Goal: Information Seeking & Learning: Learn about a topic

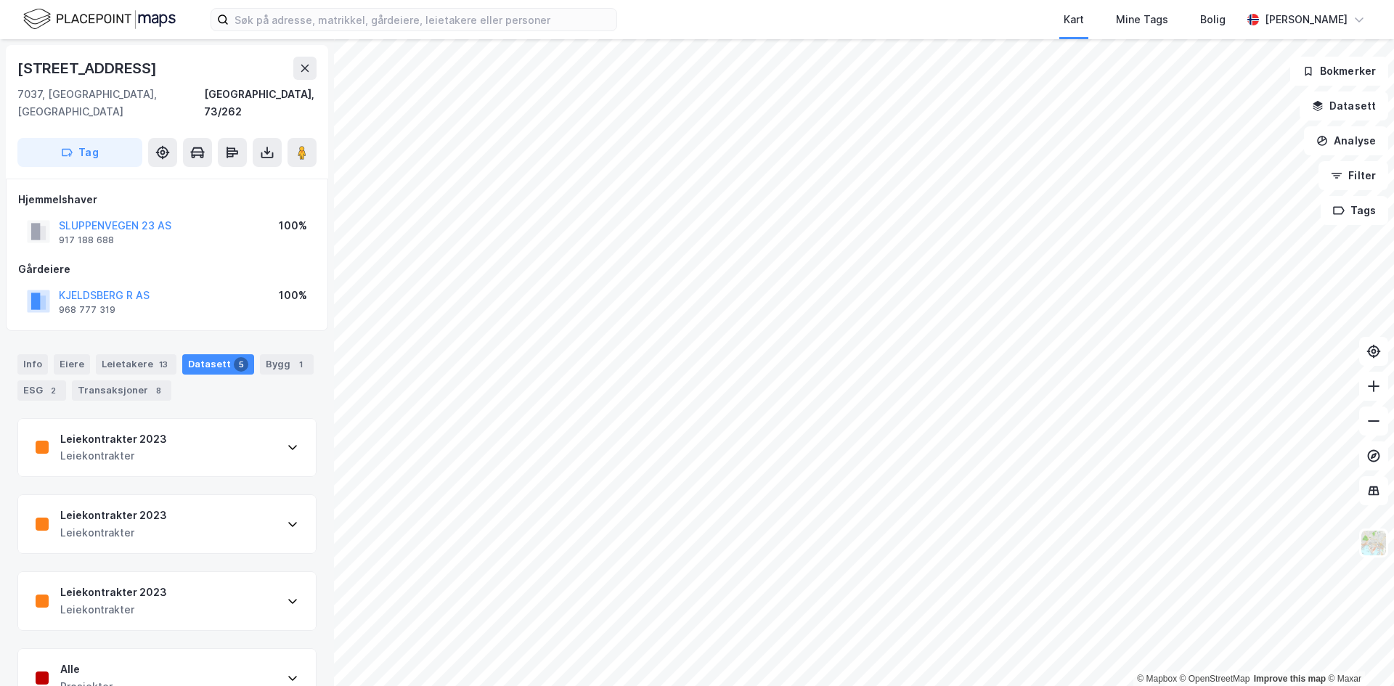
scroll to position [3, 0]
click at [303, 60] on icon at bounding box center [305, 66] width 12 height 12
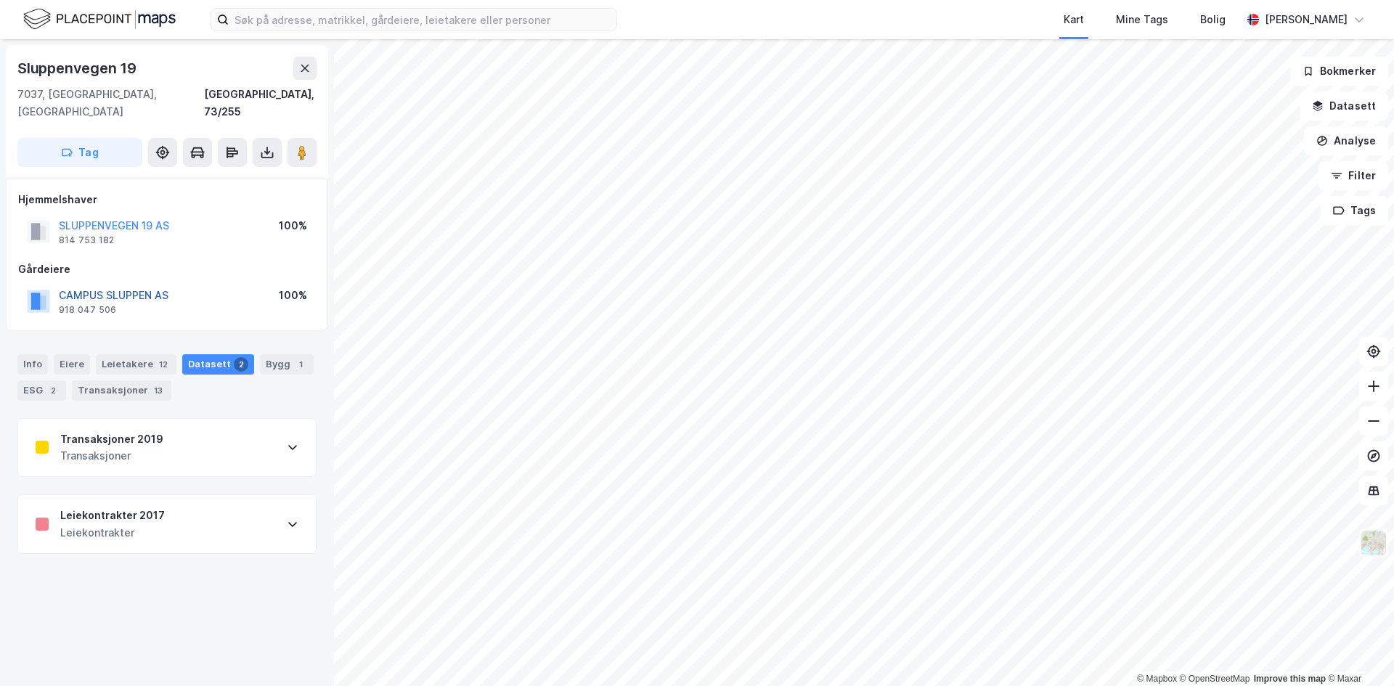
click at [0, 0] on button "CAMPUS SLUPPEN AS" at bounding box center [0, 0] width 0 height 0
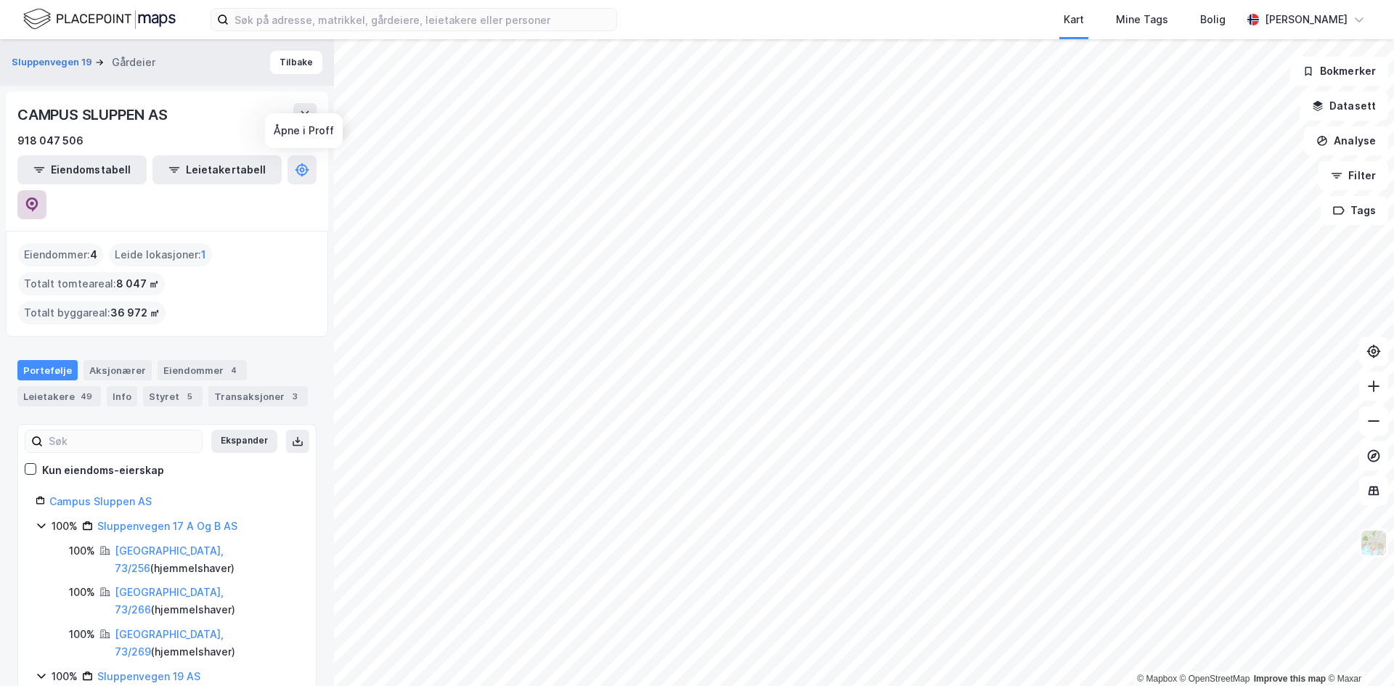
click at [34, 201] on icon at bounding box center [32, 203] width 4 height 4
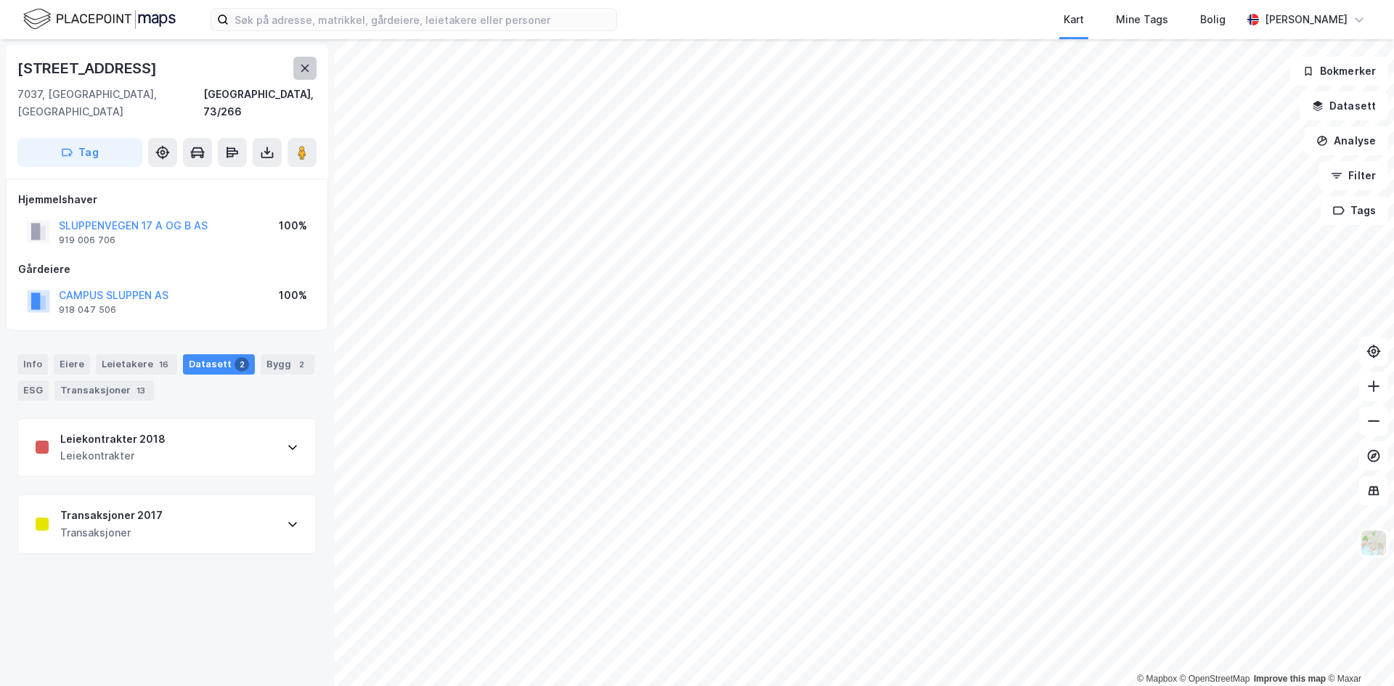
click at [301, 70] on icon at bounding box center [305, 68] width 12 height 12
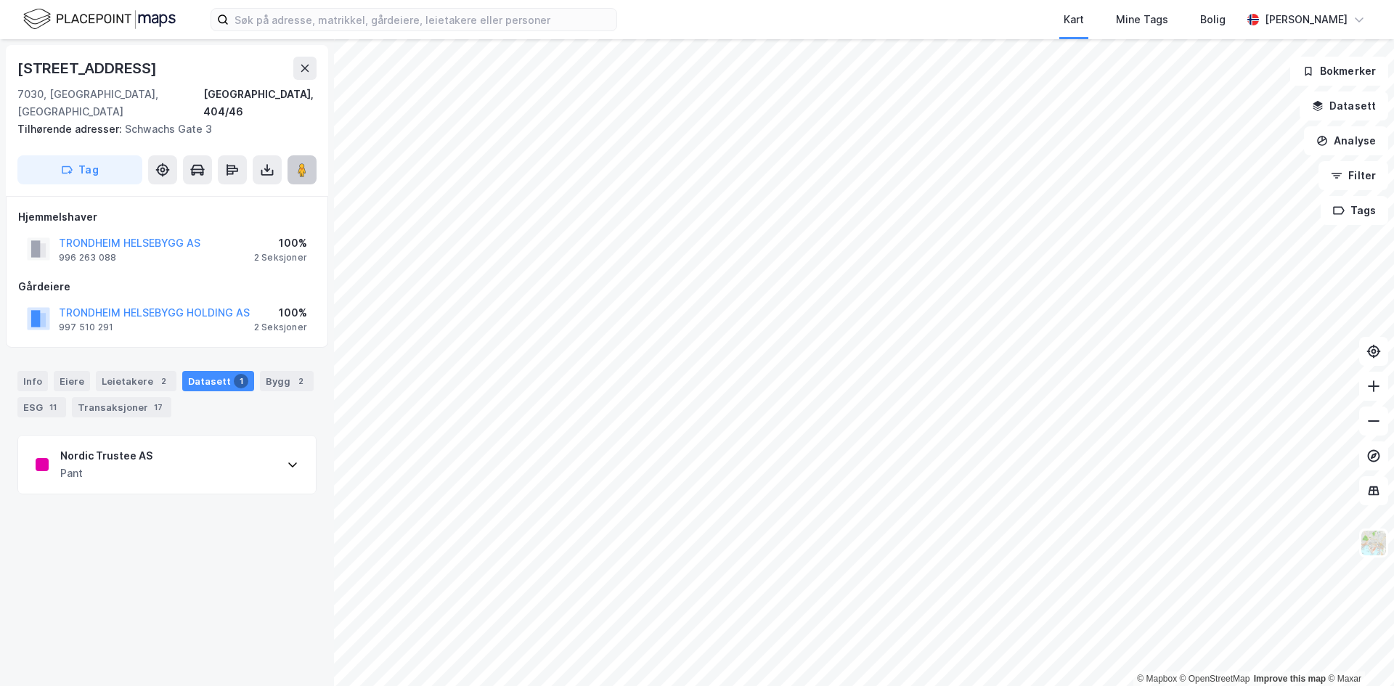
click at [300, 163] on image at bounding box center [302, 170] width 9 height 15
click at [295, 68] on button at bounding box center [304, 68] width 23 height 23
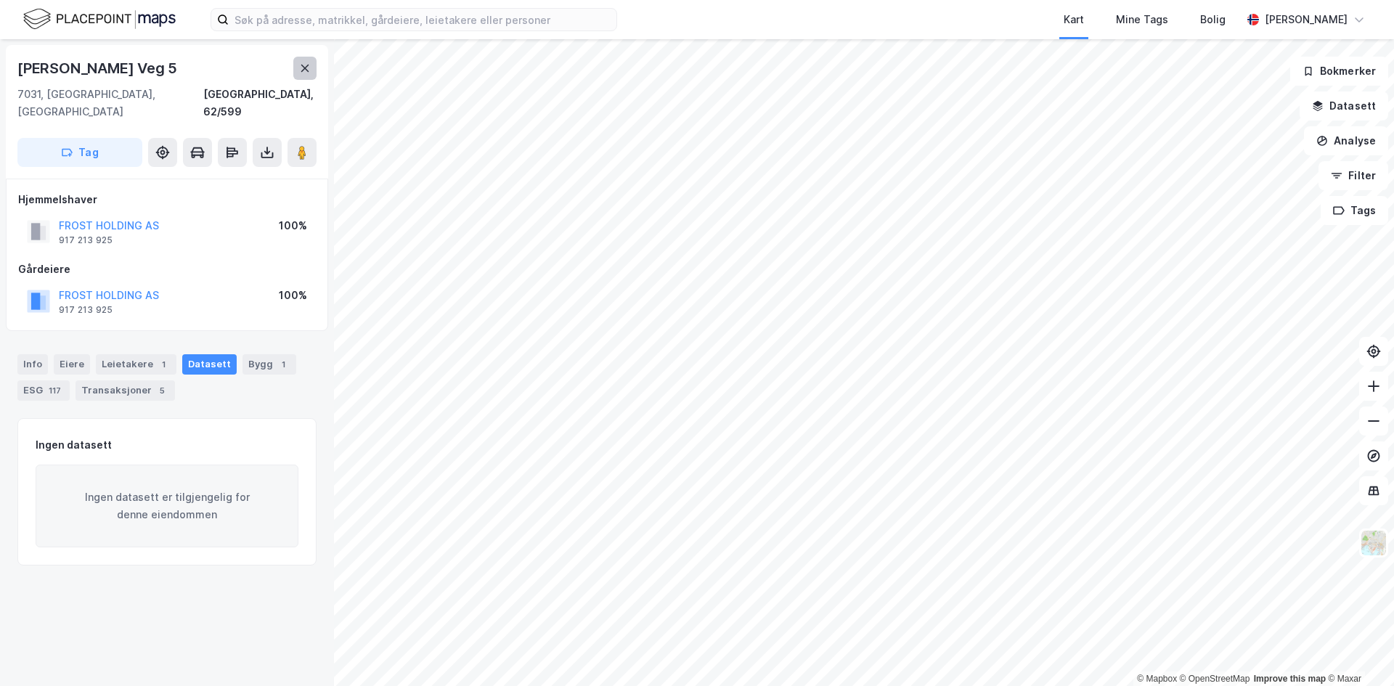
click at [303, 65] on icon at bounding box center [305, 68] width 12 height 12
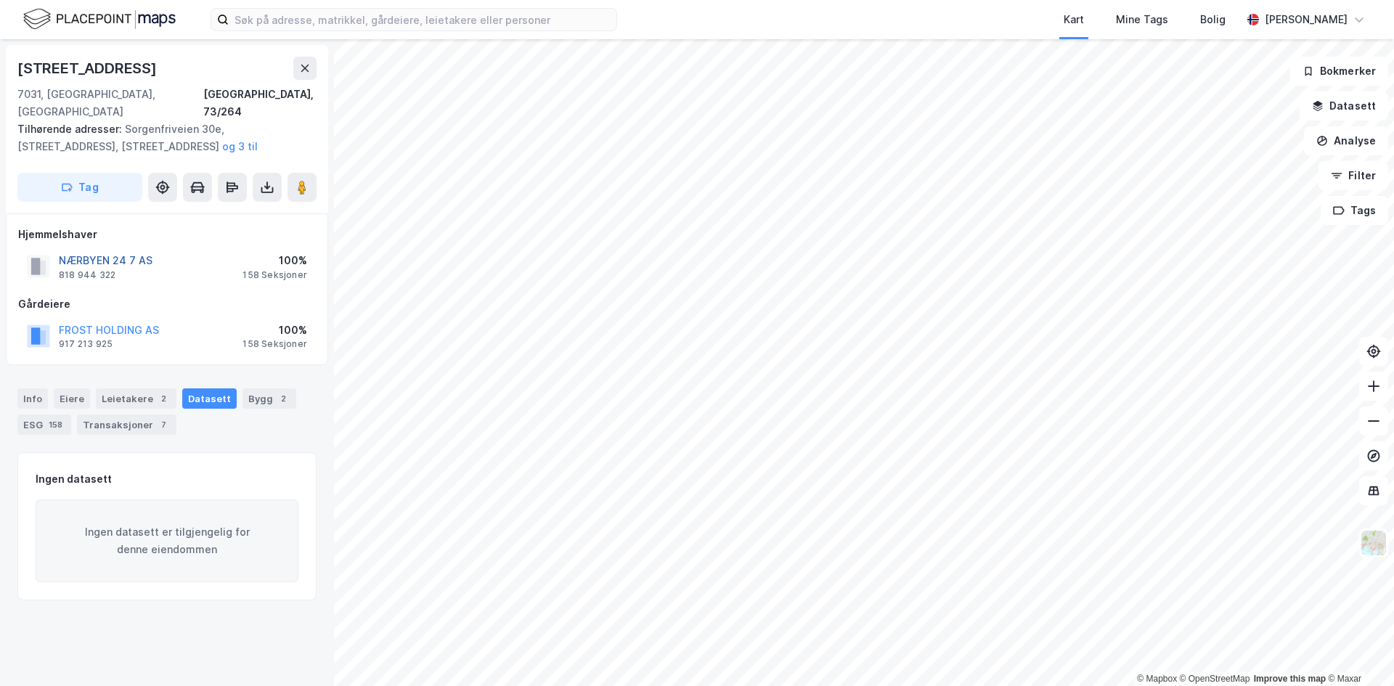
click at [0, 0] on button "NÆRBYEN 24 7 AS" at bounding box center [0, 0] width 0 height 0
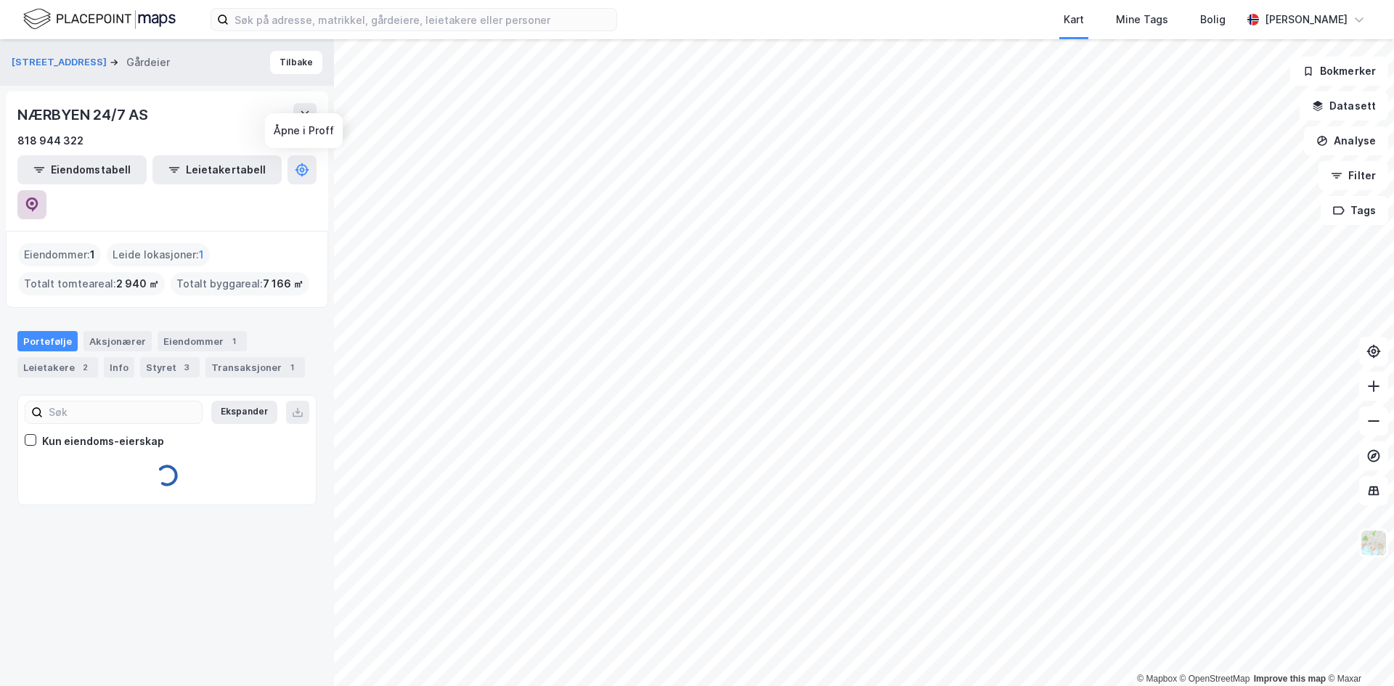
click at [38, 197] on icon at bounding box center [32, 204] width 12 height 15
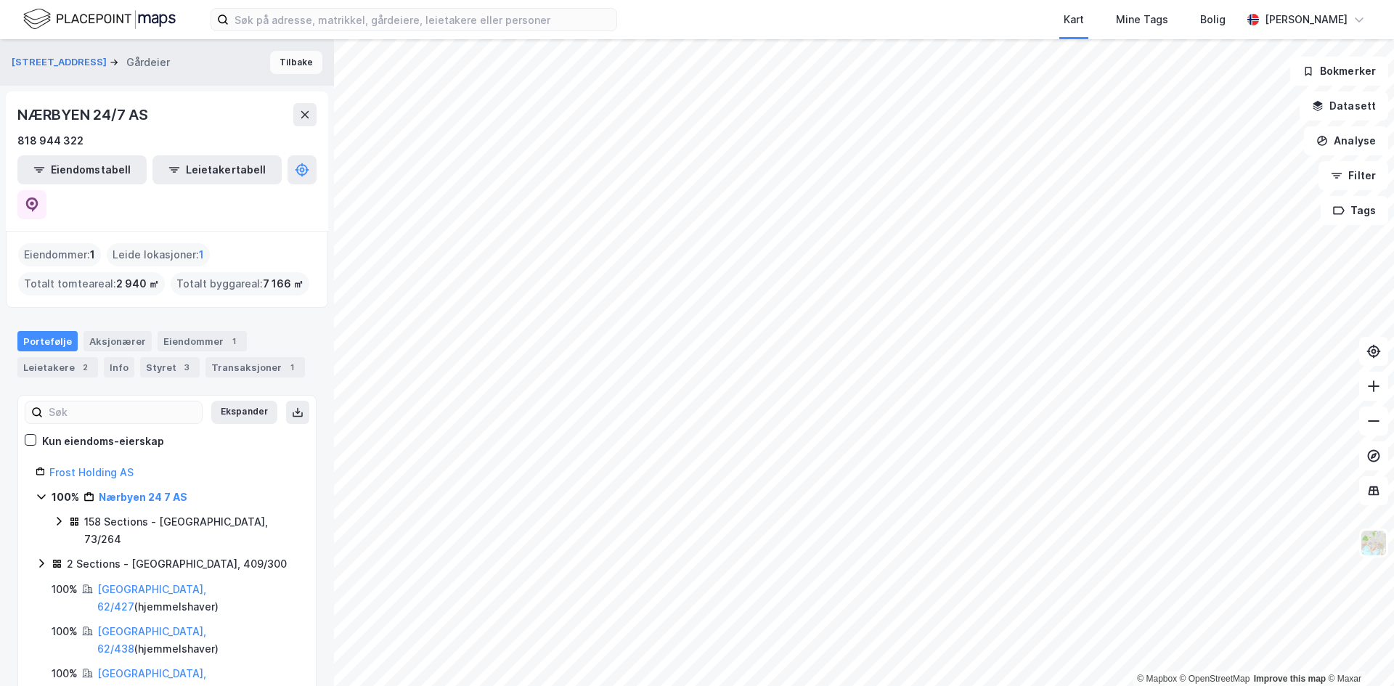
click at [293, 64] on button "Tilbake" at bounding box center [296, 62] width 52 height 23
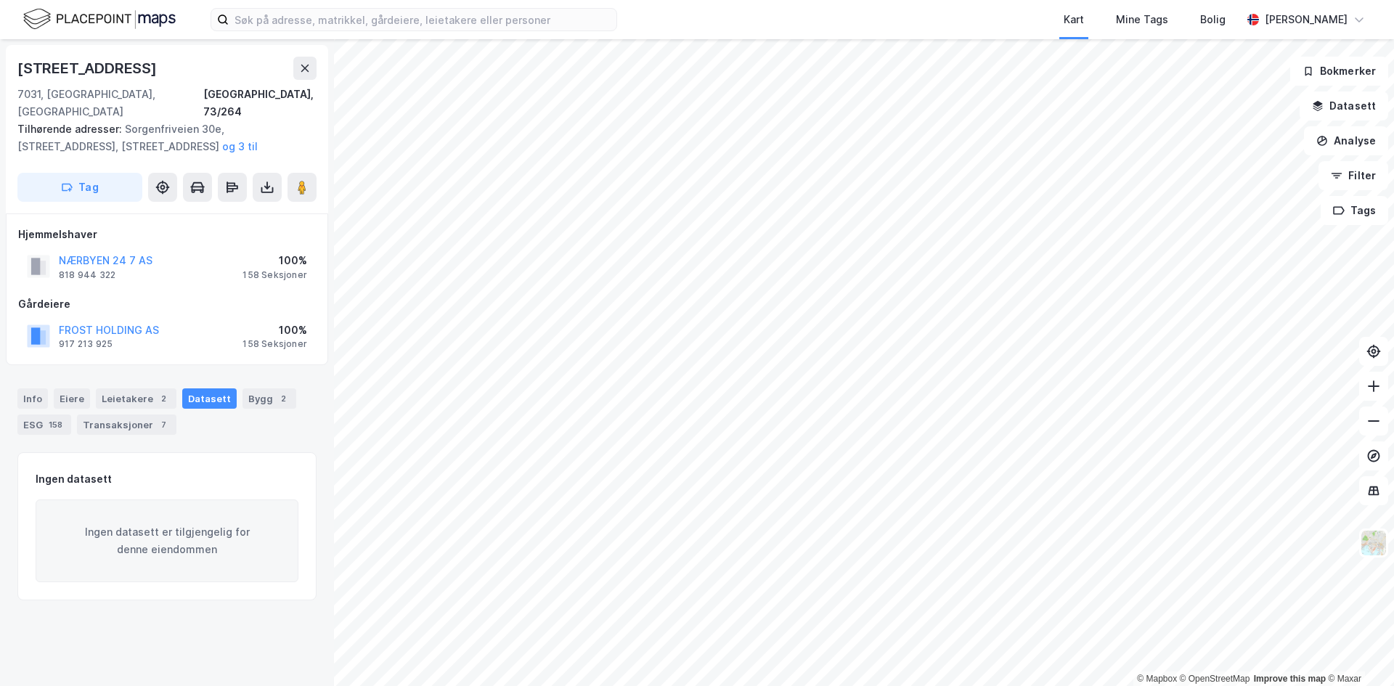
click at [313, 71] on button at bounding box center [304, 68] width 23 height 23
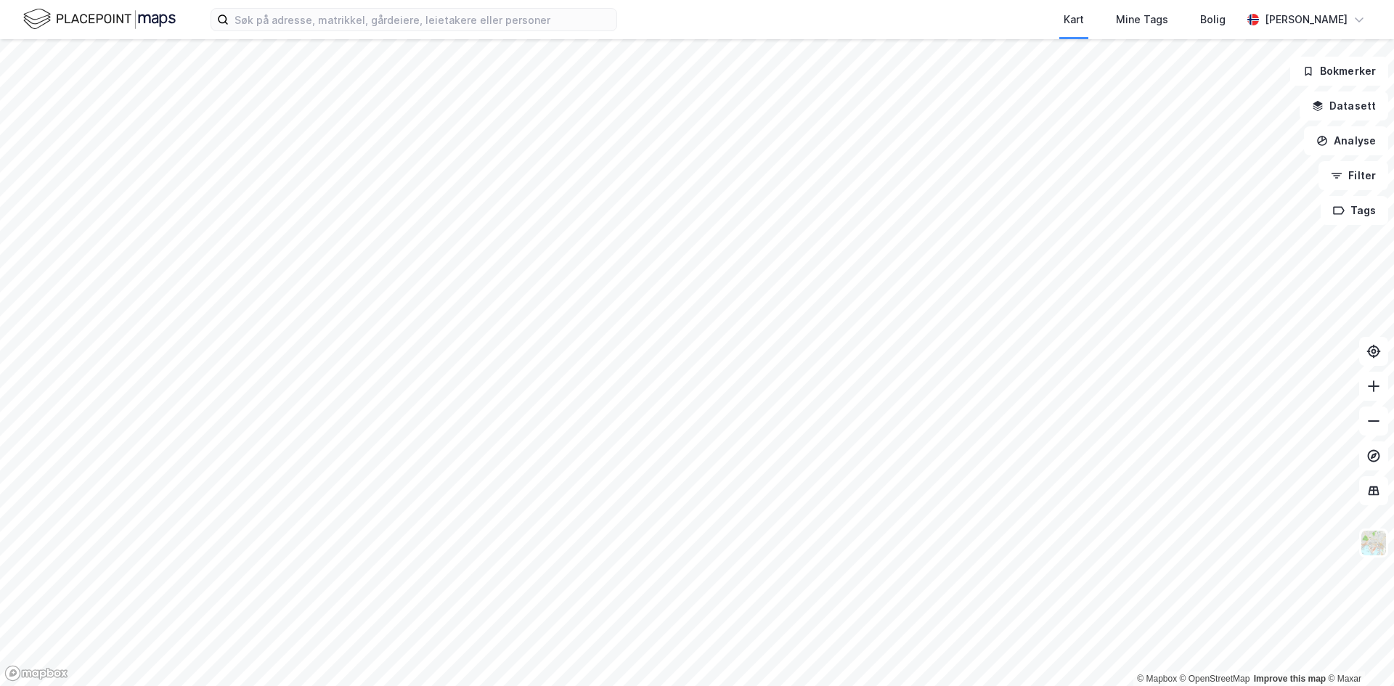
click at [393, 685] on html "Kart Mine Tags [PERSON_NAME] Skaland © Mapbox © OpenStreetMap Improve this map …" at bounding box center [697, 343] width 1394 height 686
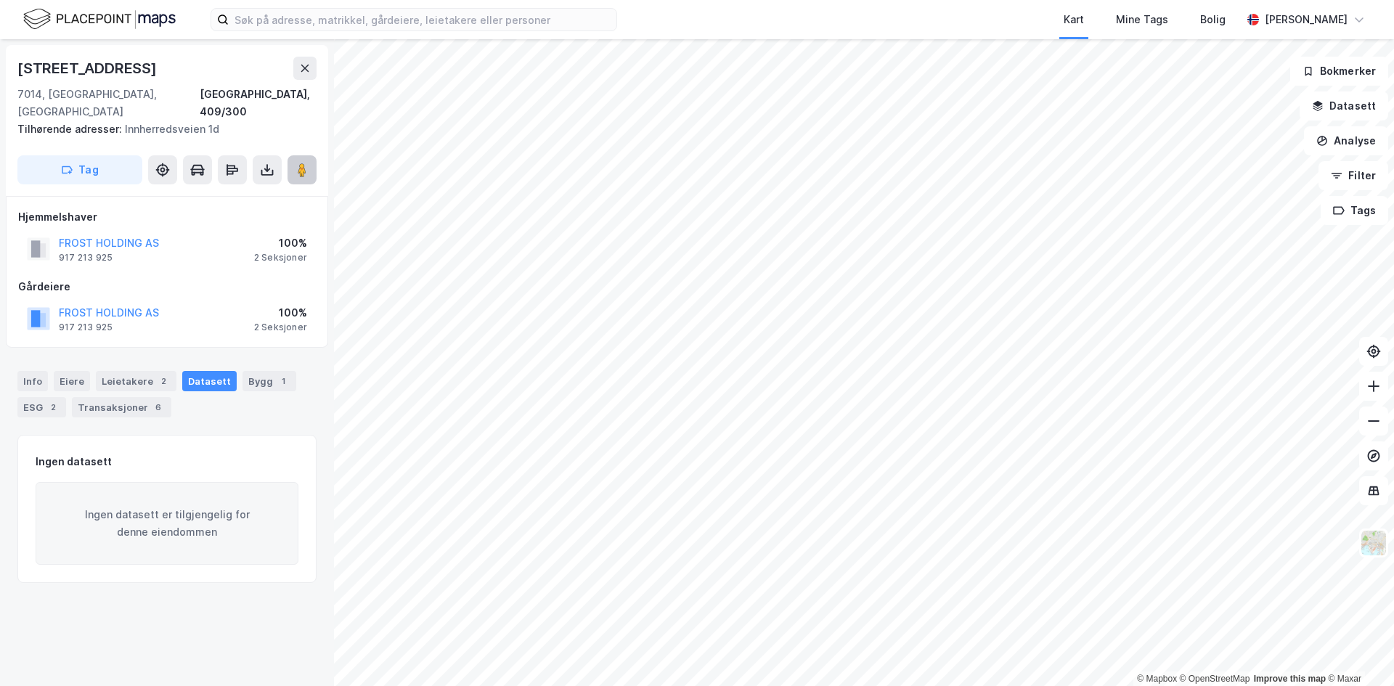
click at [302, 163] on image at bounding box center [302, 170] width 9 height 15
click at [319, 64] on div "[STREET_ADDRESS], 409/300 Tilhørende adresser: Innherredsveien 1d Tag" at bounding box center [167, 120] width 322 height 151
click at [308, 64] on icon at bounding box center [305, 68] width 12 height 12
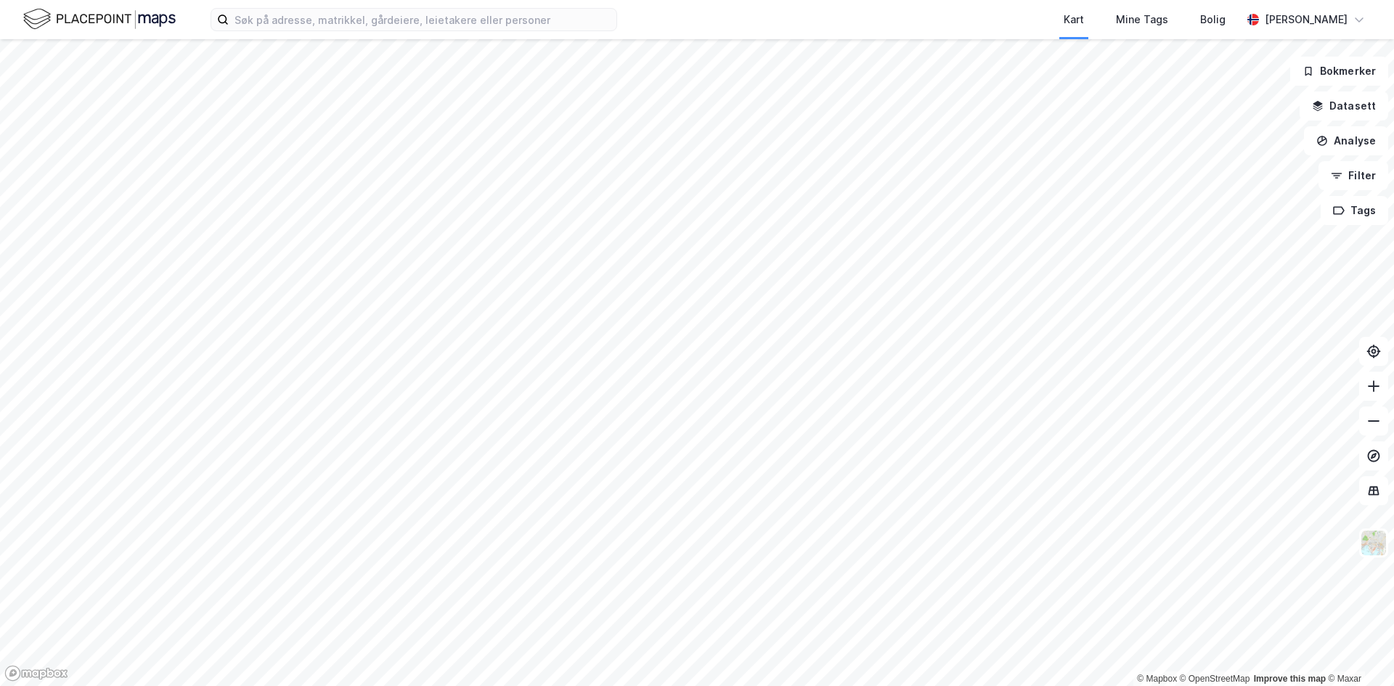
click at [464, 685] on html "Kart Mine Tags [PERSON_NAME] Skaland © Mapbox © OpenStreetMap Improve this map …" at bounding box center [697, 343] width 1394 height 686
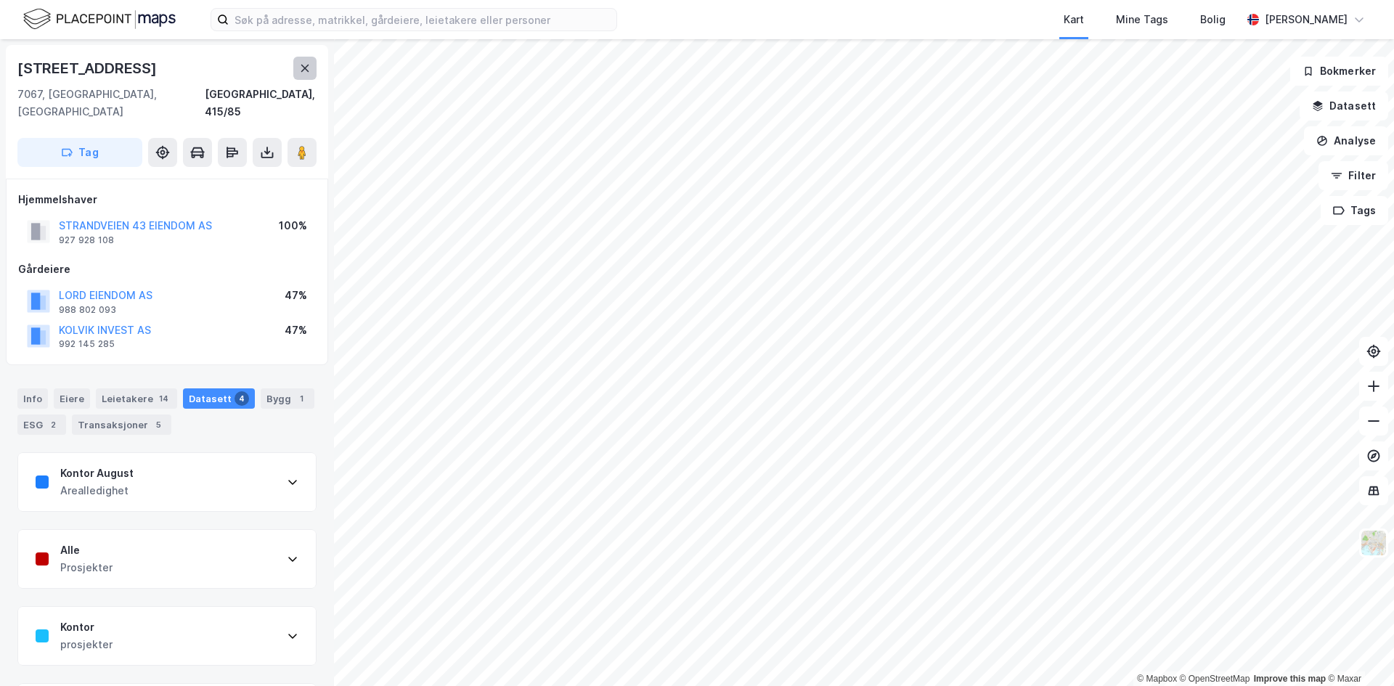
click at [310, 69] on button at bounding box center [304, 68] width 23 height 23
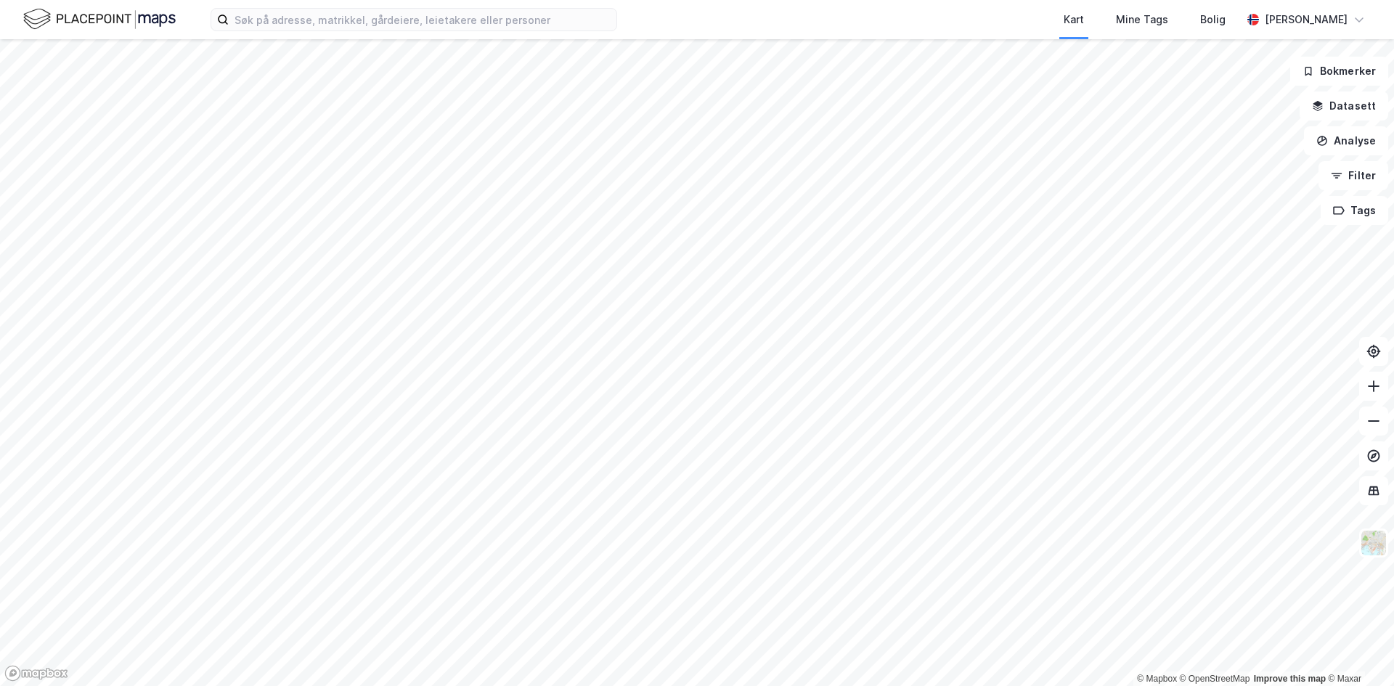
click at [1230, 685] on html "Kart Mine Tags [PERSON_NAME] Skaland © Mapbox © OpenStreetMap Improve this map …" at bounding box center [697, 343] width 1394 height 686
click at [817, 22] on div "Kart Mine Tags [PERSON_NAME] Skaland © Mapbox © OpenStreetMap Improve this map …" at bounding box center [697, 343] width 1394 height 686
click at [624, 685] on html "Kart Mine Tags [PERSON_NAME] Skaland © Mapbox © OpenStreetMap Improve this map …" at bounding box center [697, 343] width 1394 height 686
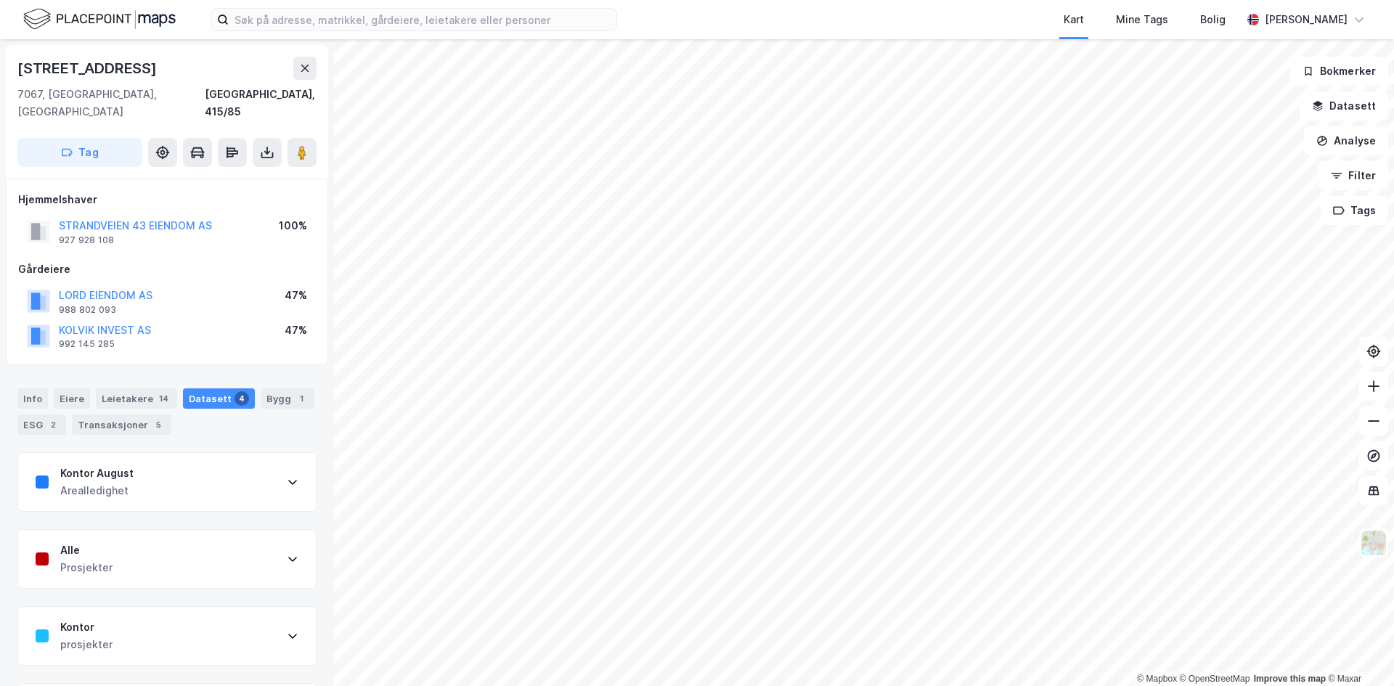
scroll to position [3, 0]
click at [139, 412] on div "Transaksjoner 5" at bounding box center [121, 422] width 99 height 20
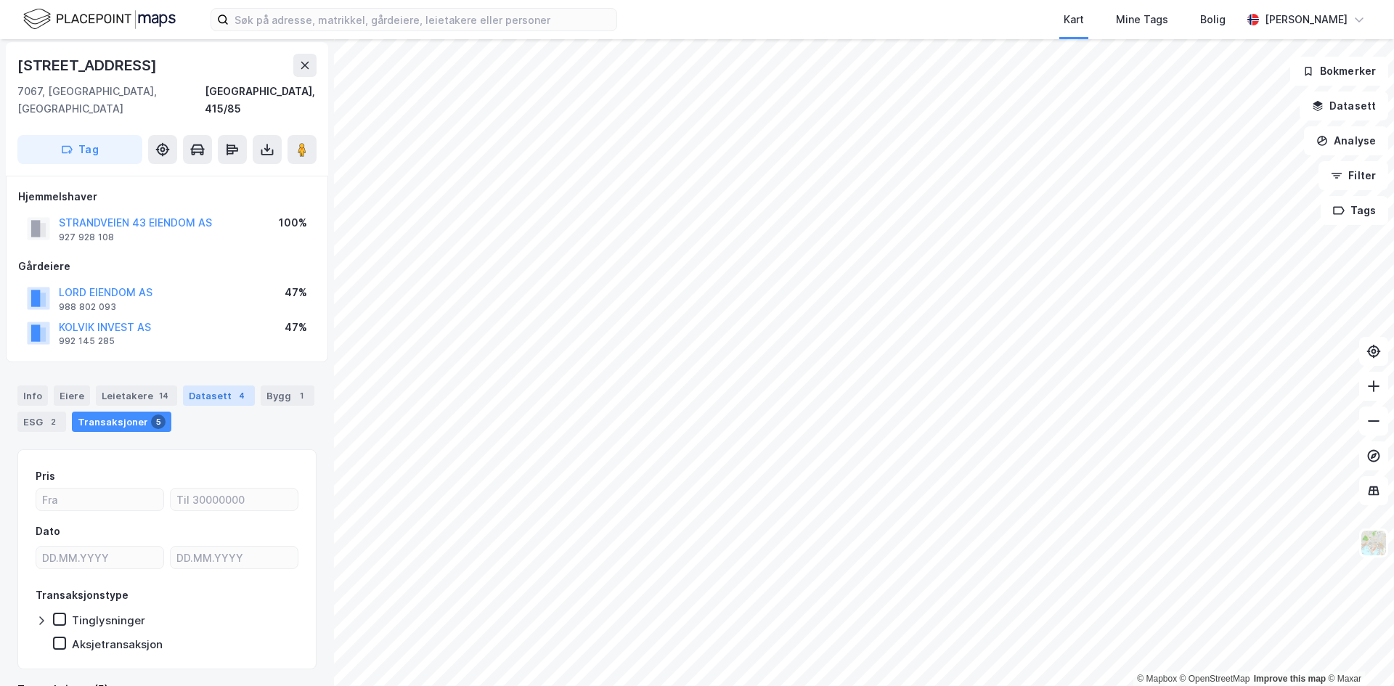
click at [205, 385] on div "Datasett 4" at bounding box center [219, 395] width 72 height 20
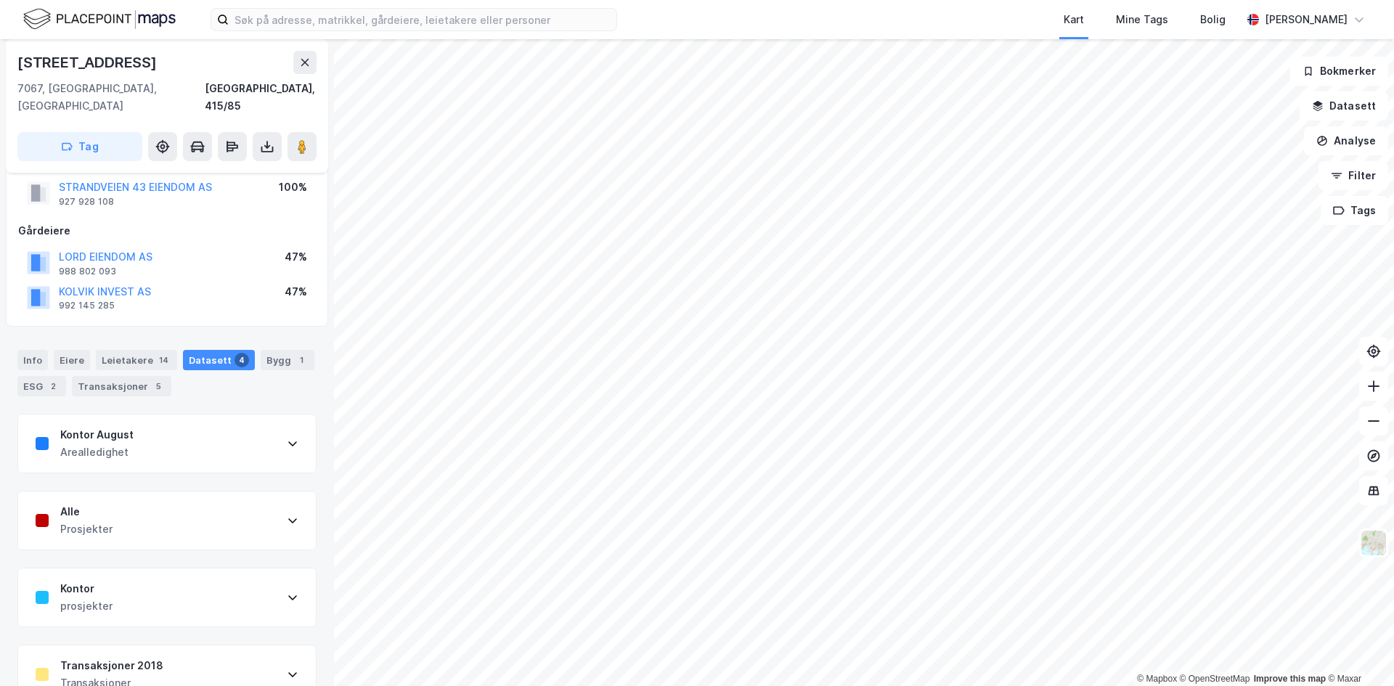
scroll to position [57, 0]
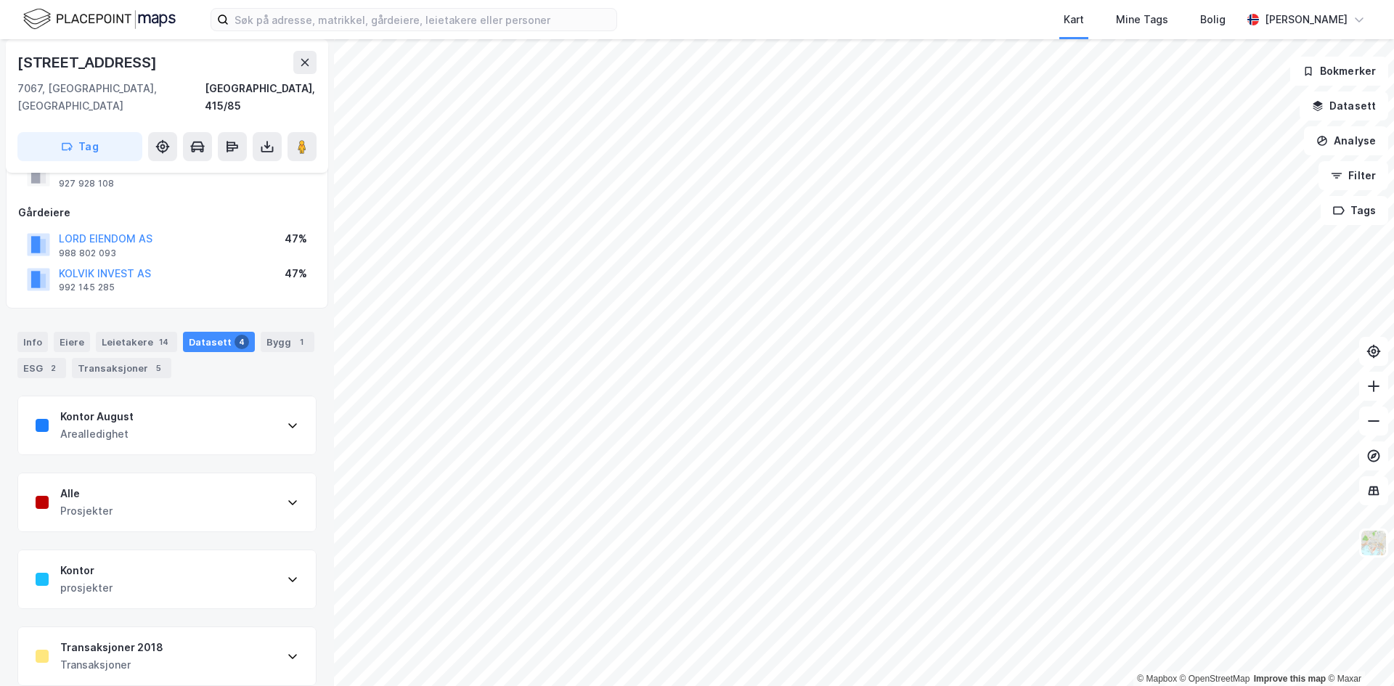
click at [110, 656] on div "Transaksjoner" at bounding box center [111, 664] width 103 height 17
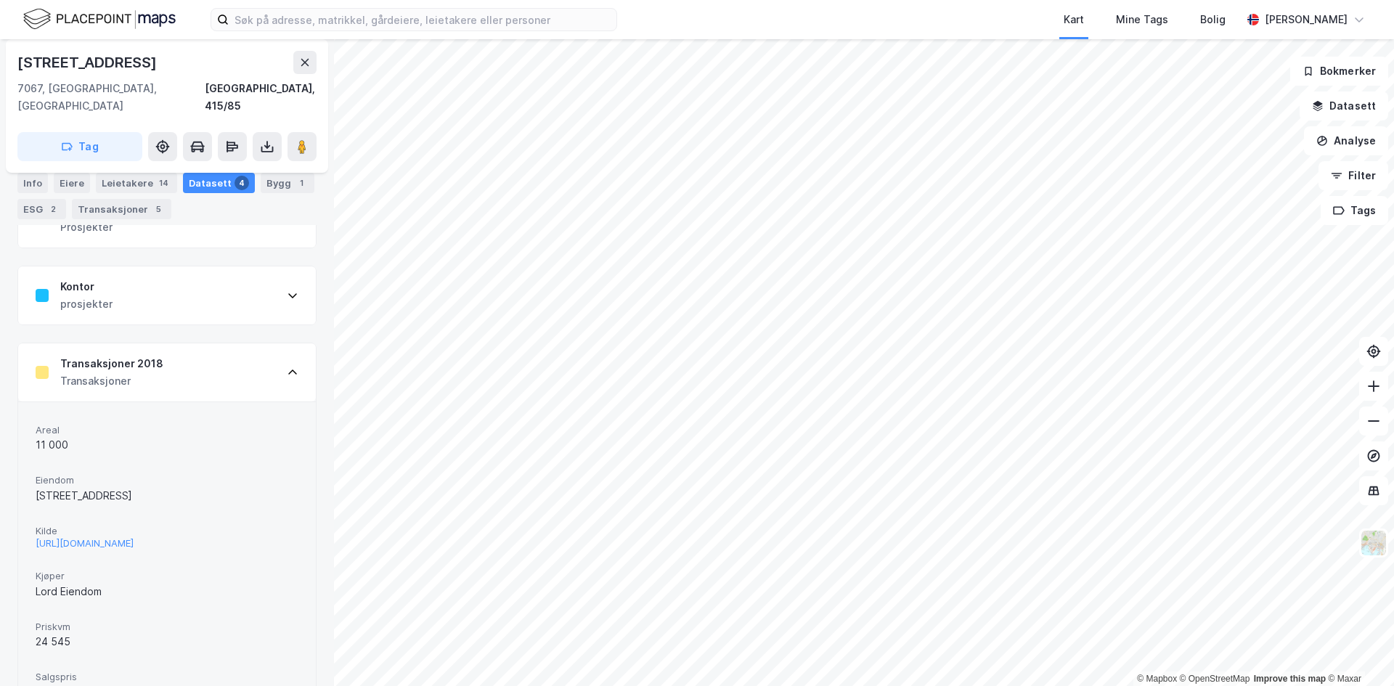
scroll to position [541, 0]
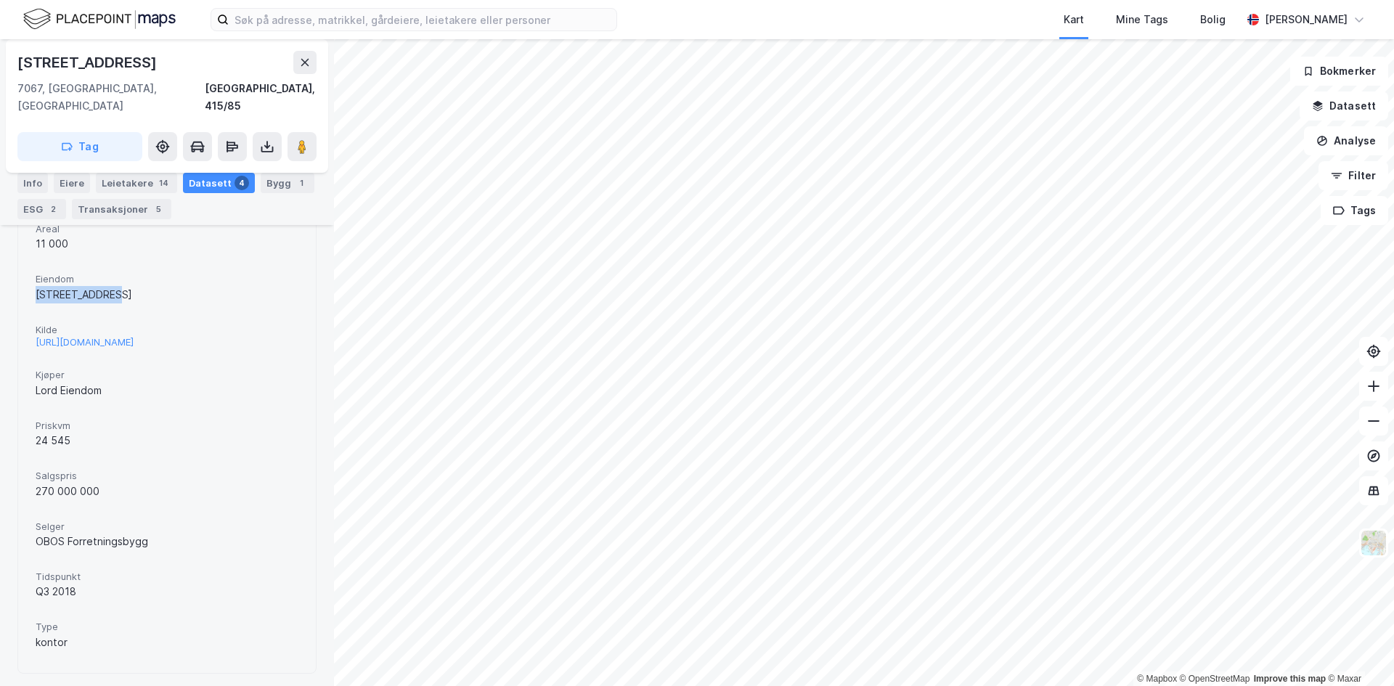
click at [139, 277] on div "Areal 11 000 Eiendom [STREET_ADDRESS] [PERSON_NAME] [URL][DOMAIN_NAME] Kjøper L…" at bounding box center [167, 436] width 298 height 473
click at [140, 286] on div "[STREET_ADDRESS]" at bounding box center [167, 294] width 263 height 17
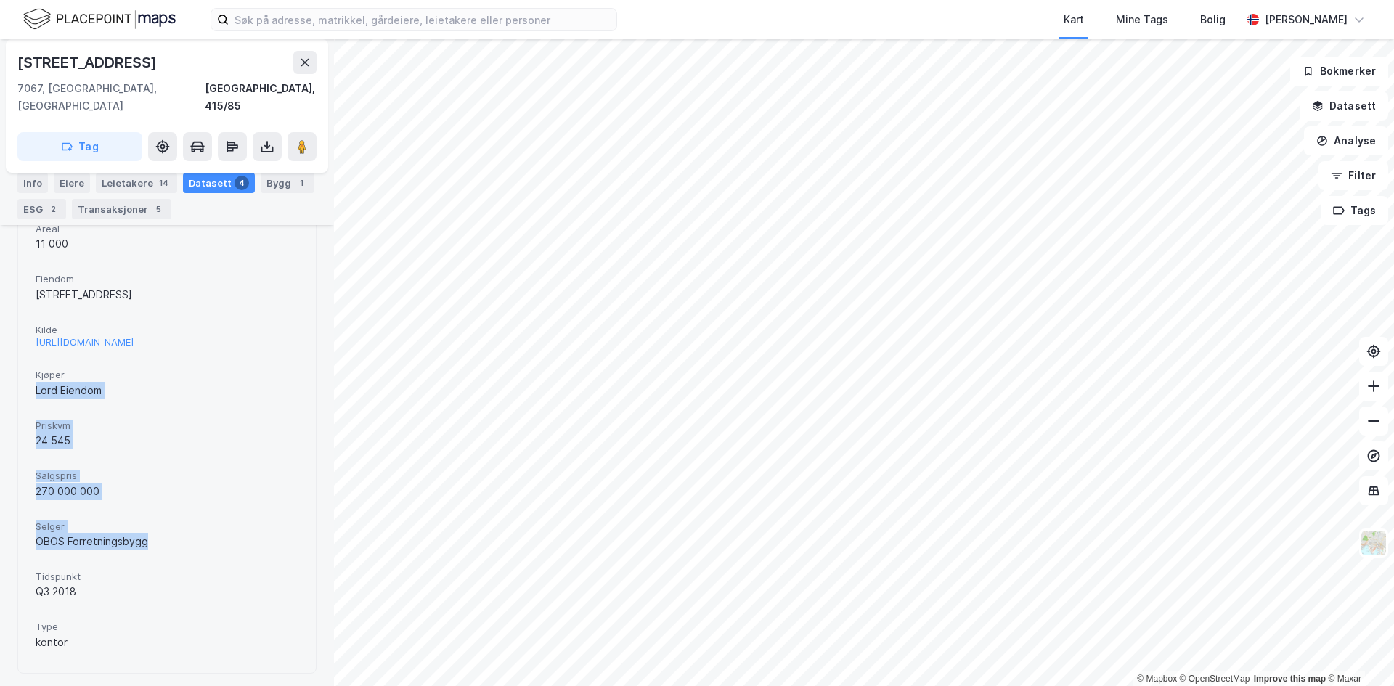
drag, startPoint x: 33, startPoint y: 391, endPoint x: 153, endPoint y: 551, distance: 200.0
click at [152, 549] on div "Areal 11 000 Eiendom [STREET_ADDRESS] [PERSON_NAME] [URL][DOMAIN_NAME] Kjøper L…" at bounding box center [167, 436] width 298 height 473
click at [153, 551] on div "Areal 11 000 Eiendom [STREET_ADDRESS] [PERSON_NAME] [URL][DOMAIN_NAME] Kjøper L…" at bounding box center [167, 436] width 263 height 437
drag, startPoint x: 147, startPoint y: 544, endPoint x: 44, endPoint y: 398, distance: 178.5
click at [44, 398] on div "Areal 11 000 Eiendom [STREET_ADDRESS] [PERSON_NAME] [URL][DOMAIN_NAME] Kjøper L…" at bounding box center [167, 436] width 263 height 437
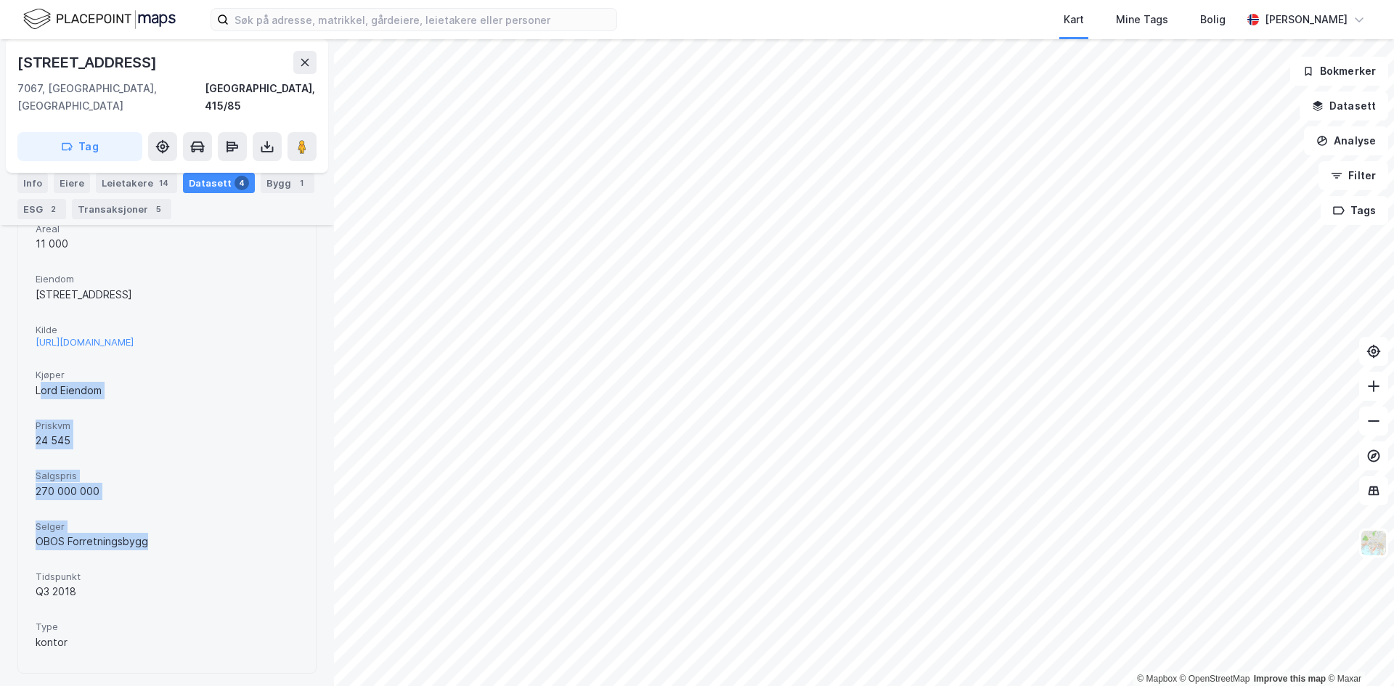
click at [44, 398] on div "Kjøper [PERSON_NAME]" at bounding box center [167, 383] width 263 height 38
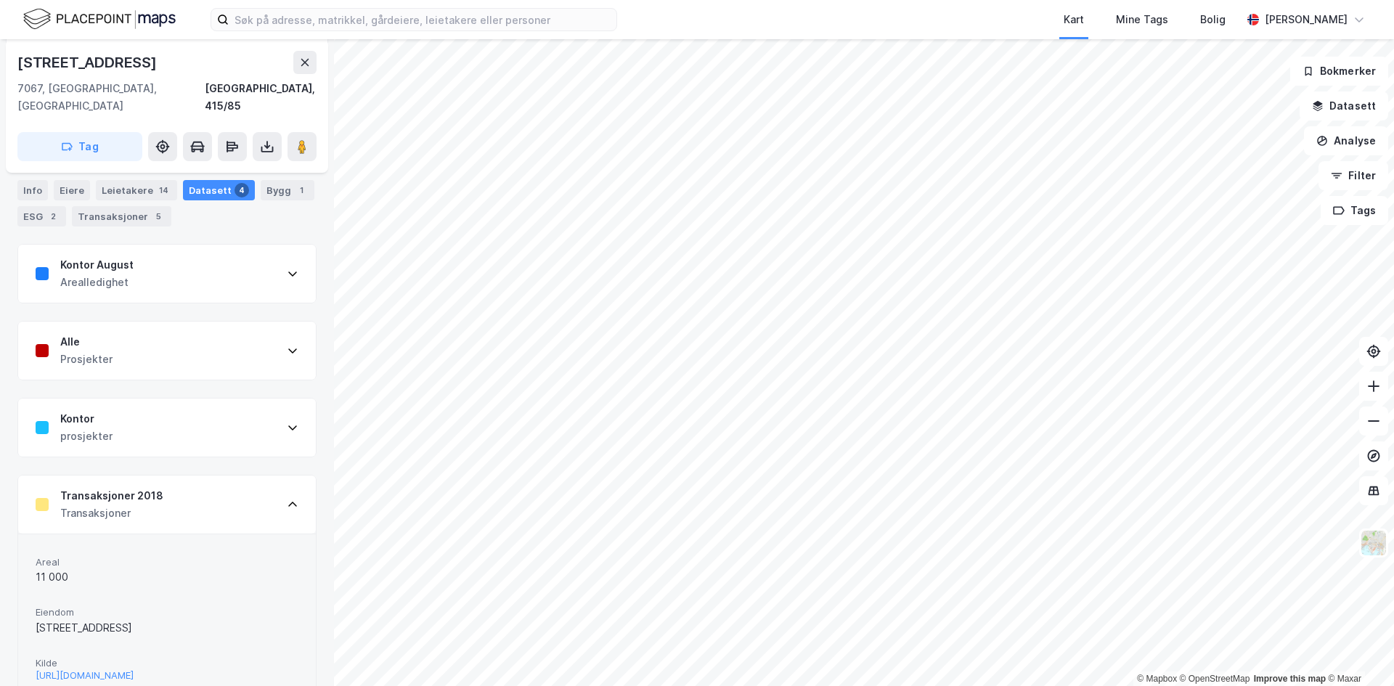
scroll to position [0, 0]
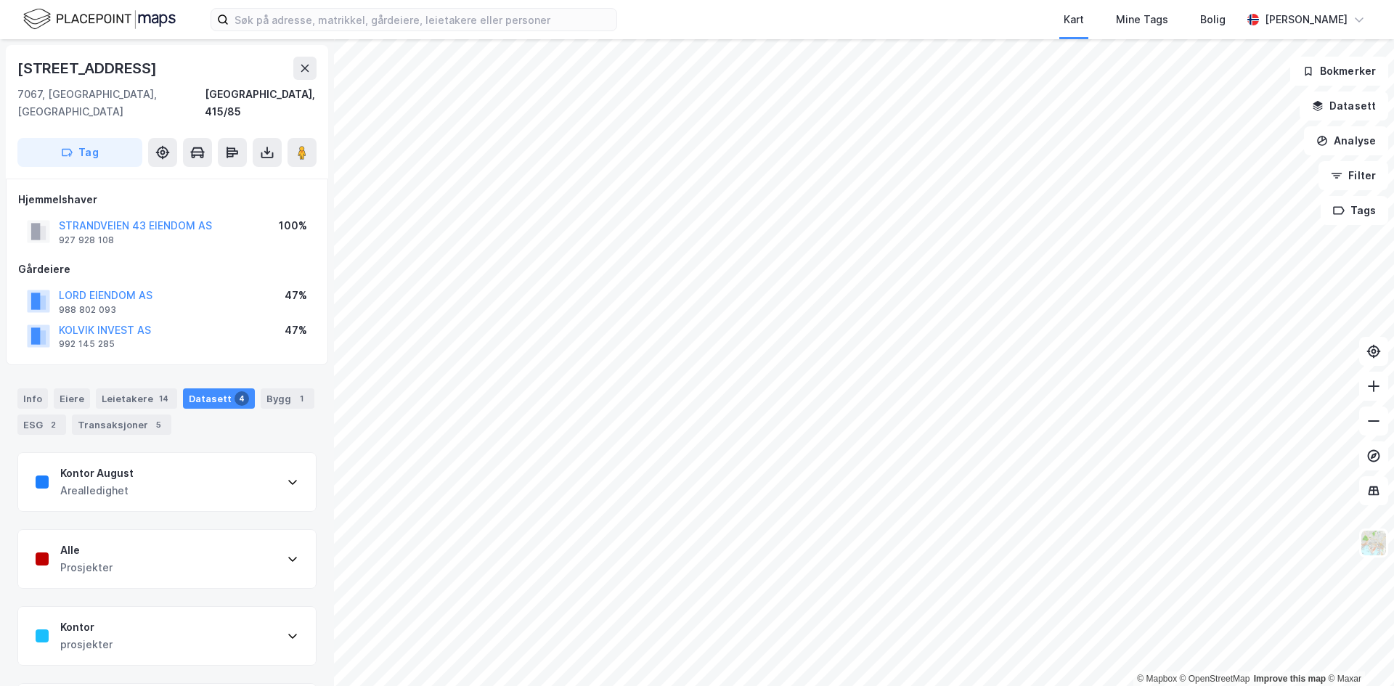
click at [106, 482] on div "Arealledighet" at bounding box center [96, 490] width 73 height 17
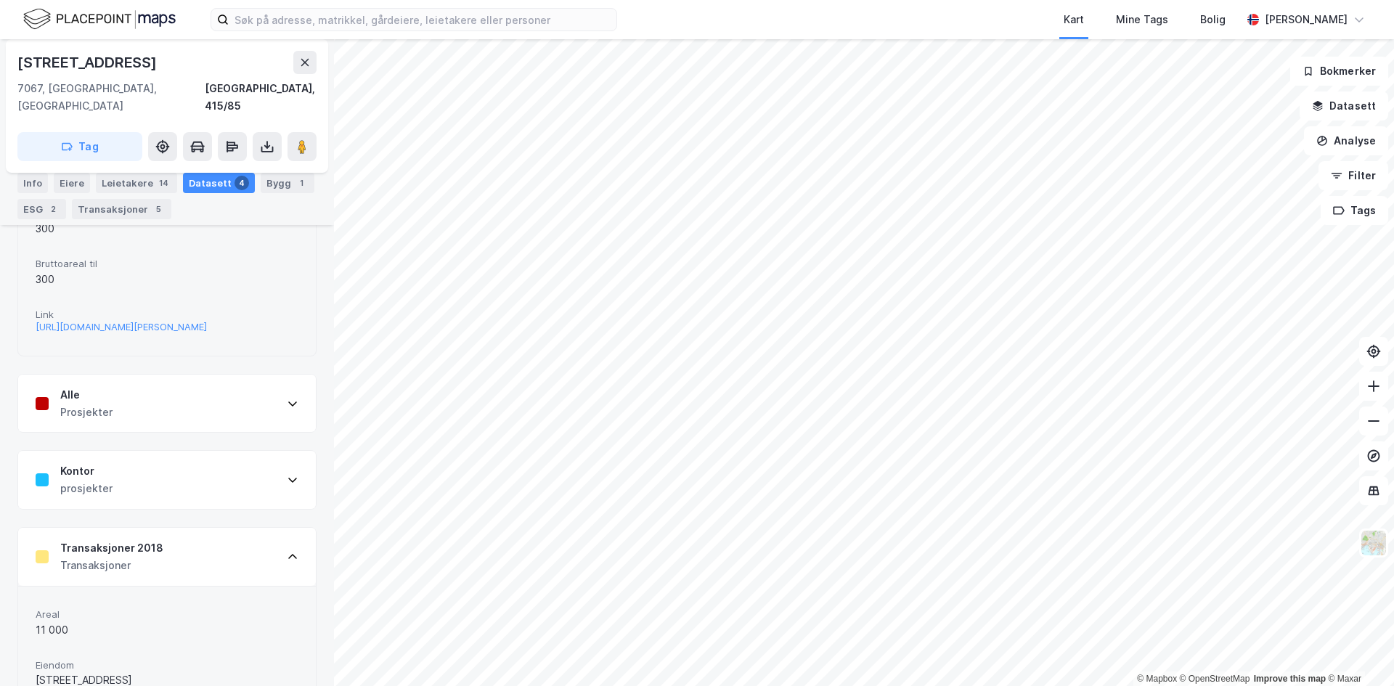
scroll to position [363, 0]
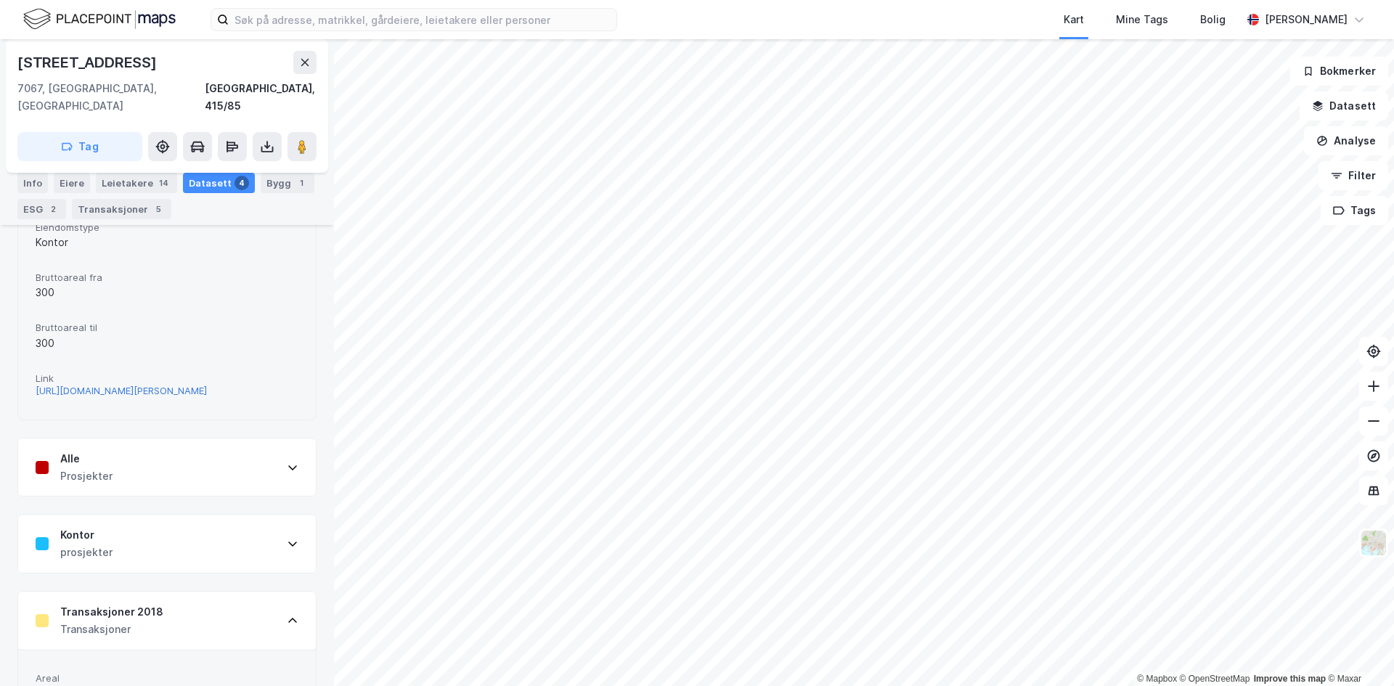
click at [136, 385] on div "[URL][DOMAIN_NAME][PERSON_NAME]" at bounding box center [121, 391] width 171 height 12
click at [301, 63] on icon at bounding box center [305, 63] width 12 height 12
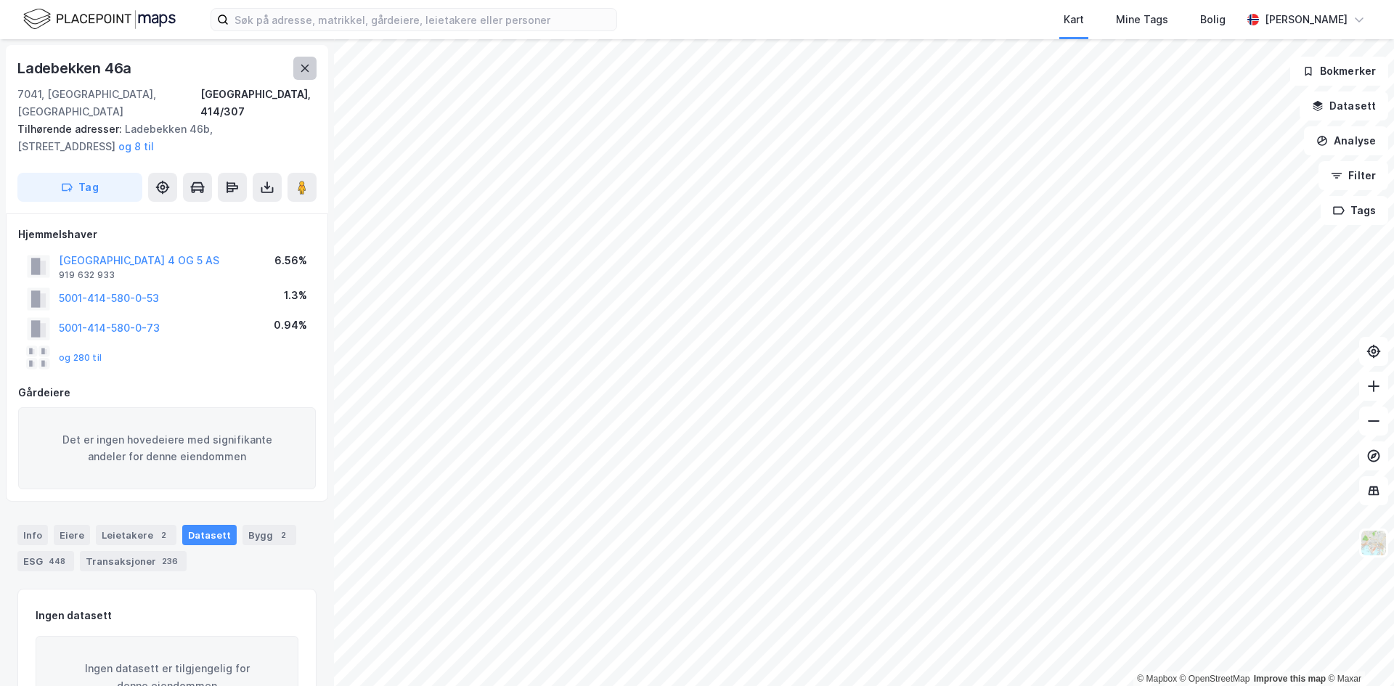
click at [303, 61] on button at bounding box center [304, 68] width 23 height 23
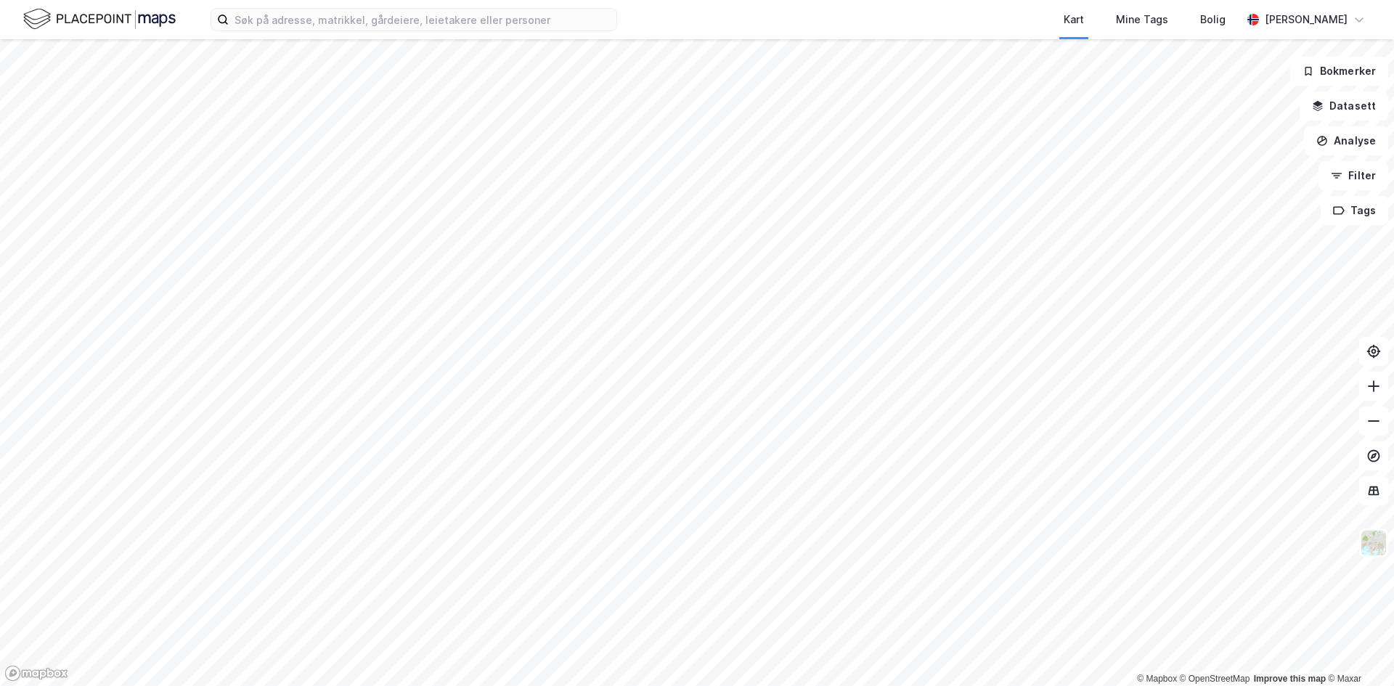
click at [709, 25] on div "Kart Mine Tags [PERSON_NAME] Skaland © Mapbox © OpenStreetMap Improve this map …" at bounding box center [697, 343] width 1394 height 686
click at [267, 685] on html "Kart Mine Tags [PERSON_NAME] Skaland © Mapbox © OpenStreetMap Improve this map …" at bounding box center [697, 343] width 1394 height 686
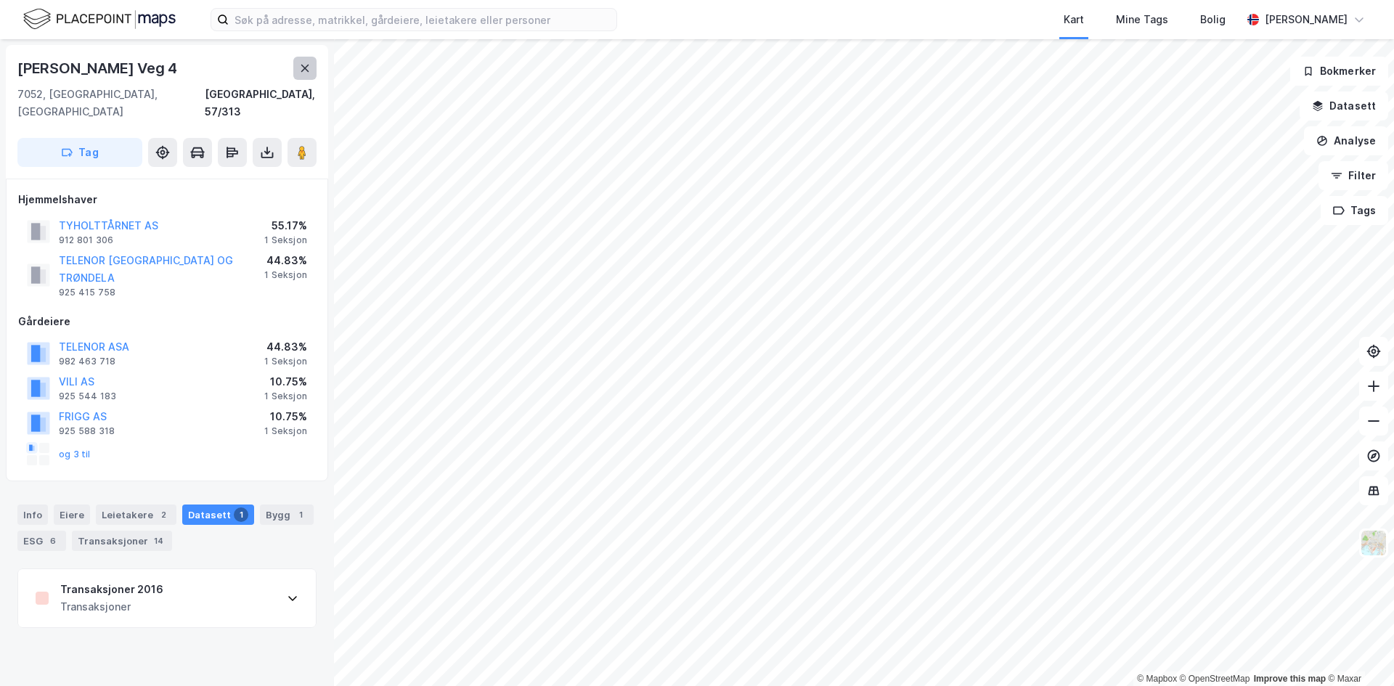
click at [296, 62] on button at bounding box center [304, 68] width 23 height 23
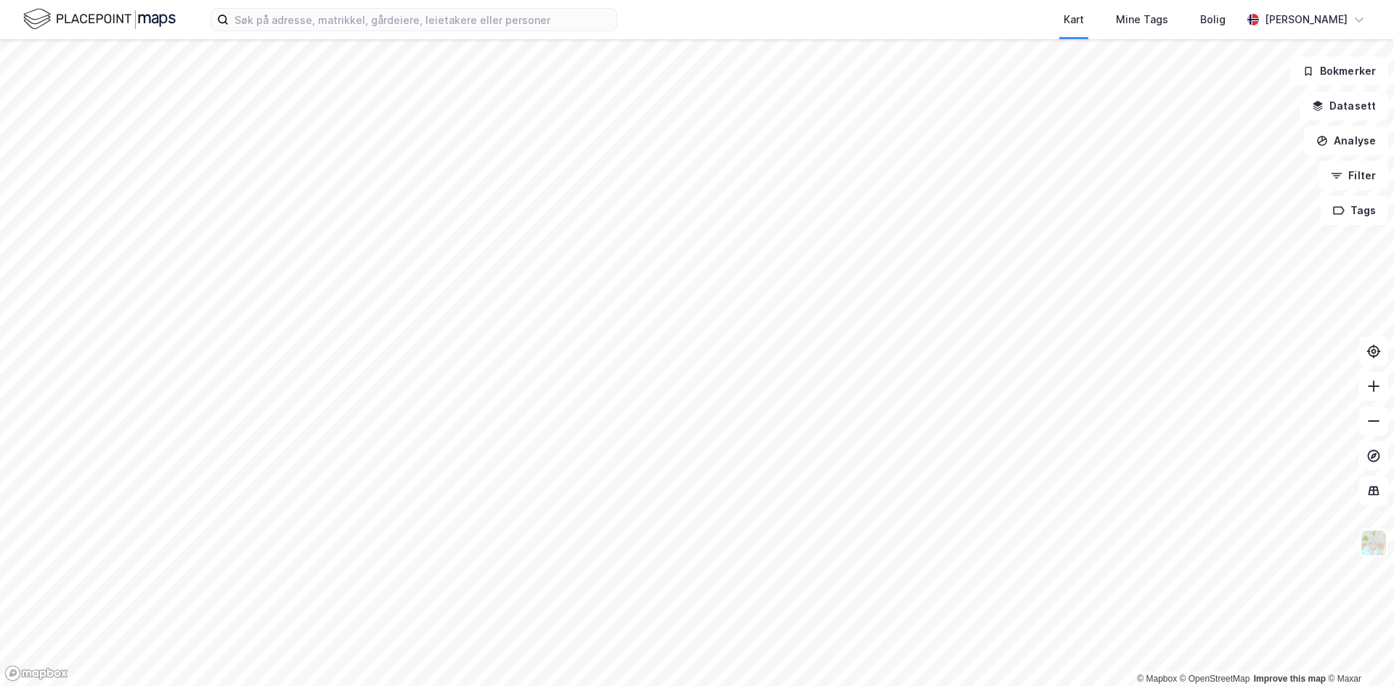
click at [730, 685] on html "Kart Mine Tags [PERSON_NAME] Skaland © Mapbox © OpenStreetMap Improve this map …" at bounding box center [697, 343] width 1394 height 686
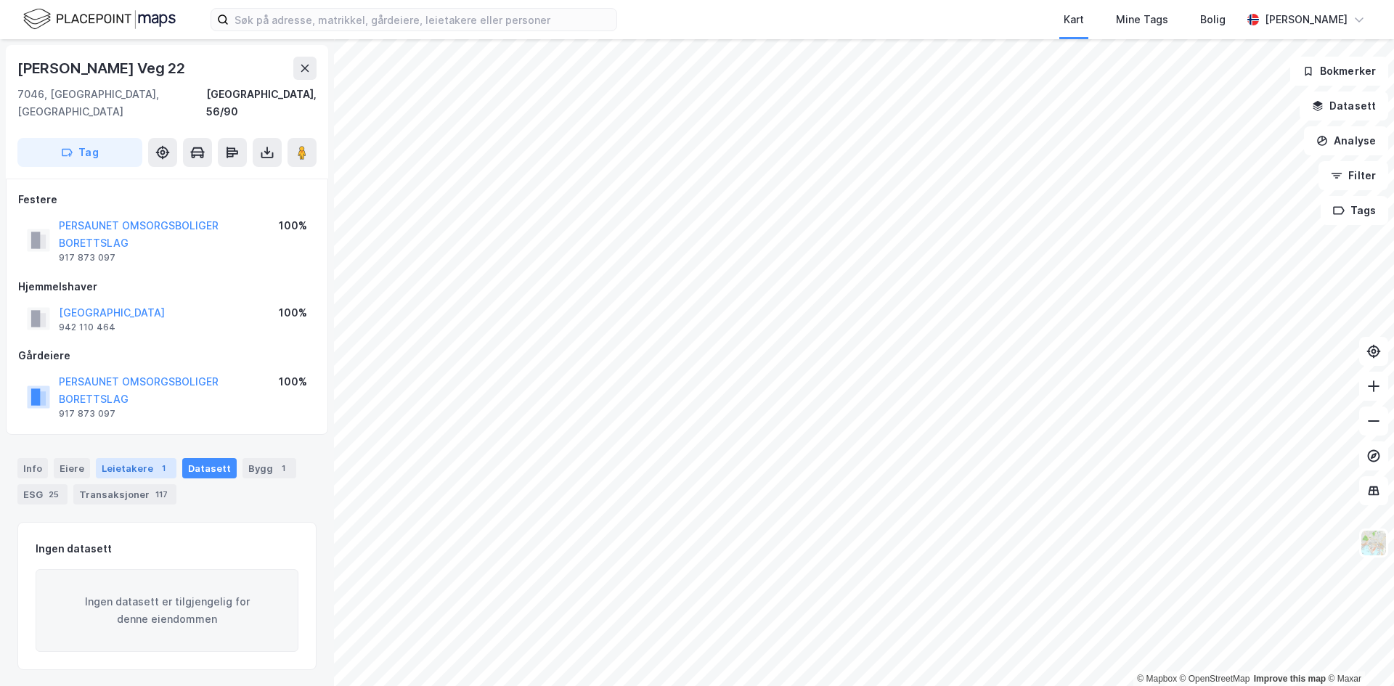
click at [133, 458] on div "Leietakere 1" at bounding box center [136, 468] width 81 height 20
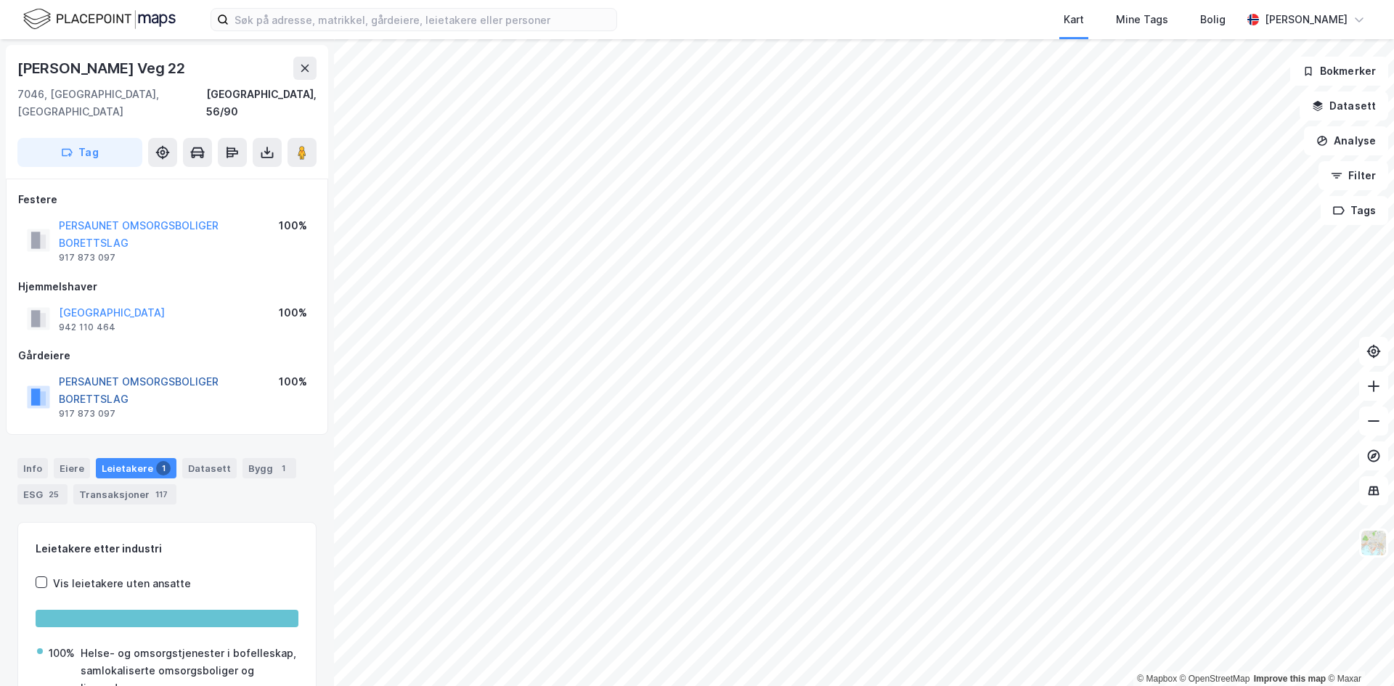
click at [0, 0] on button "PERSAUNET OMSORGSBOLIGER BORETTSLAG" at bounding box center [0, 0] width 0 height 0
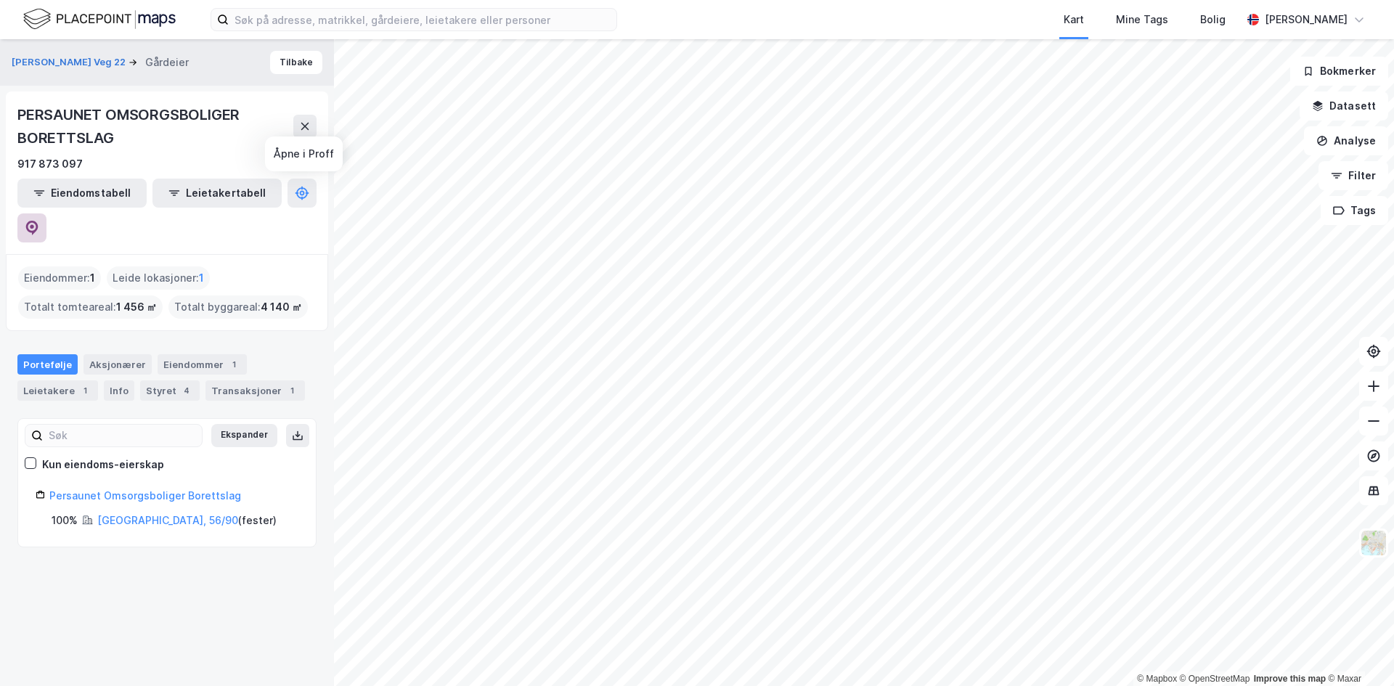
click at [39, 221] on icon at bounding box center [32, 228] width 15 height 15
click at [278, 51] on button "Tilbake" at bounding box center [296, 62] width 52 height 23
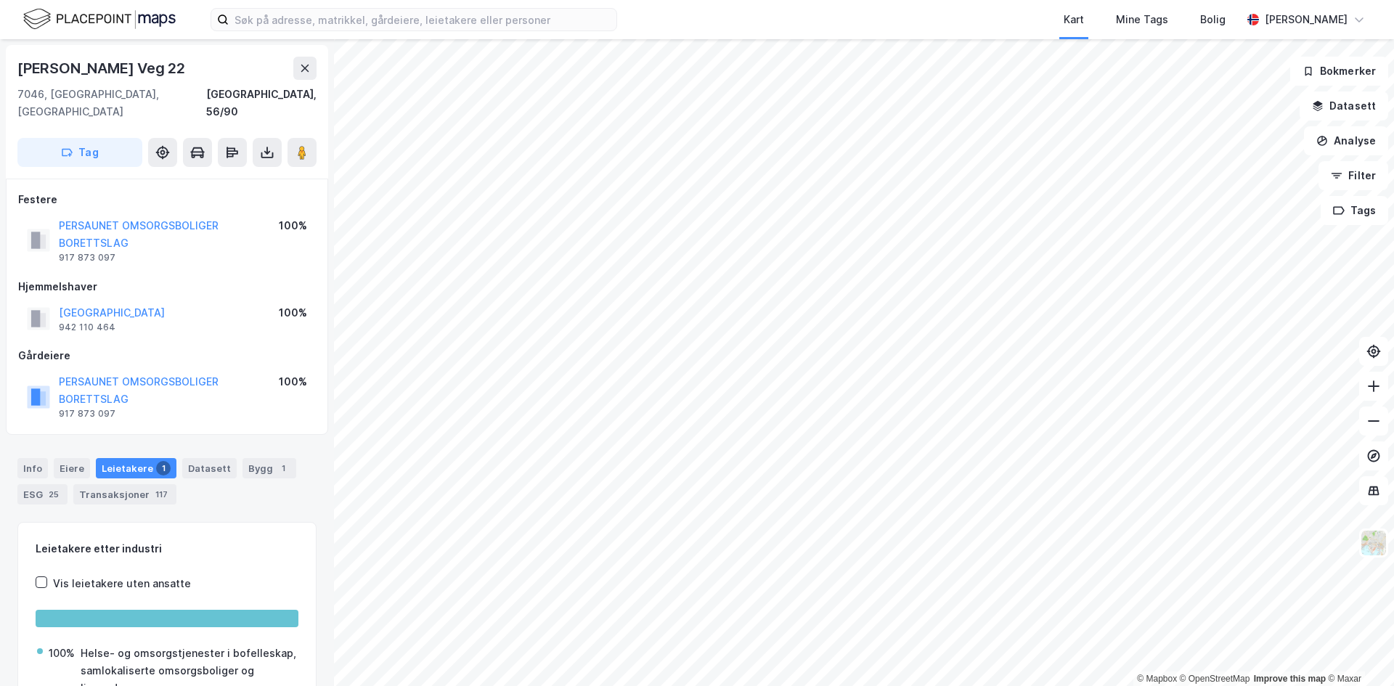
scroll to position [3, 0]
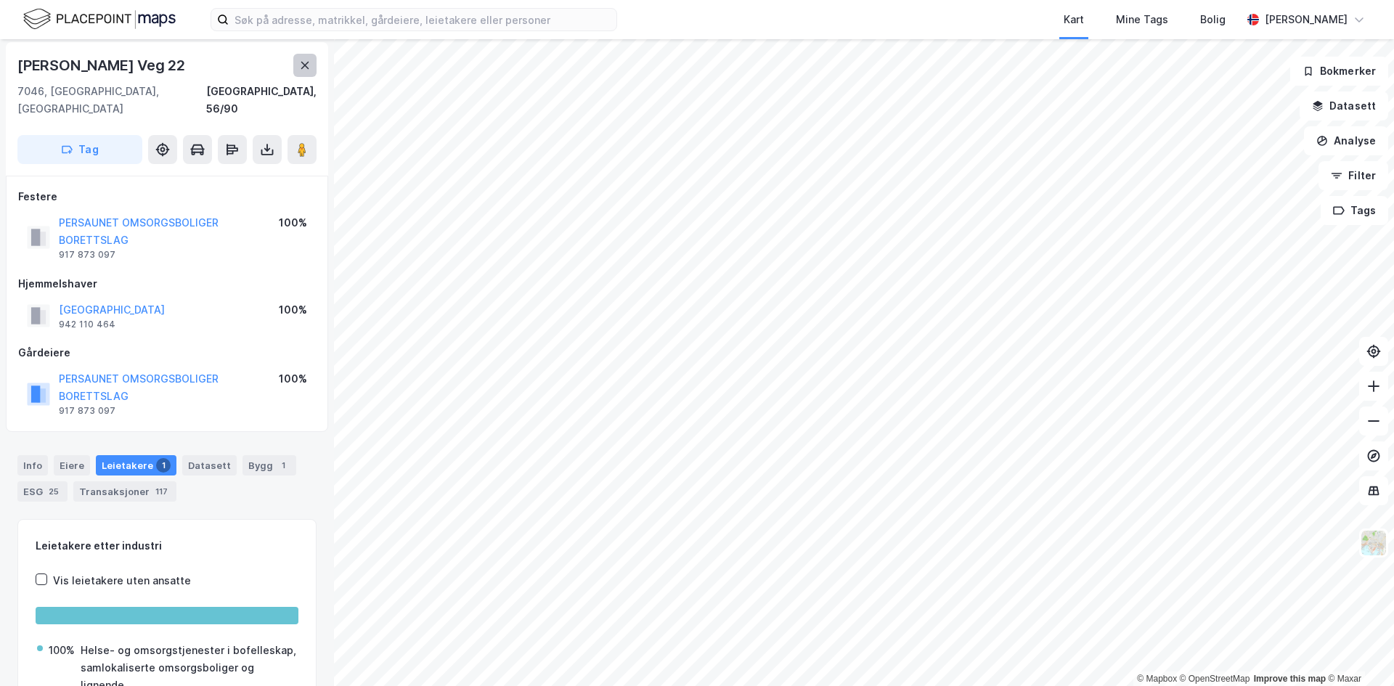
click at [296, 59] on button at bounding box center [304, 65] width 23 height 23
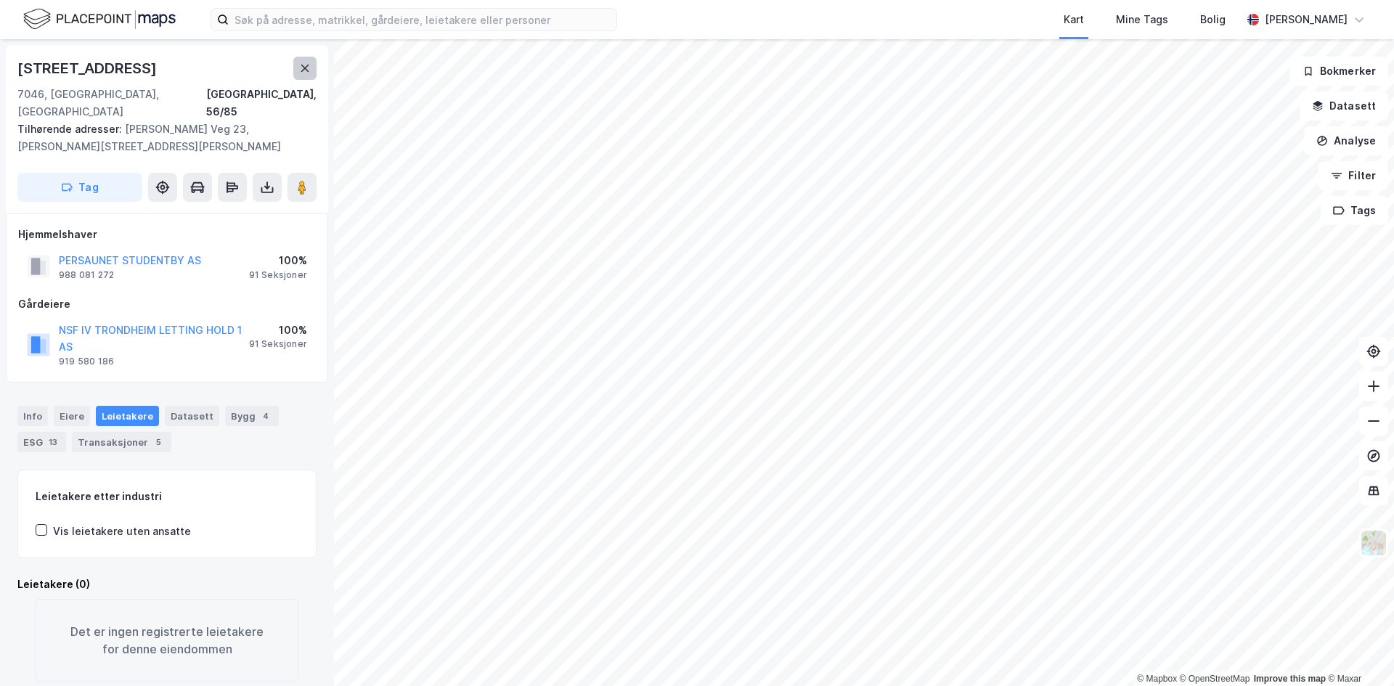
click at [301, 64] on icon at bounding box center [305, 68] width 12 height 12
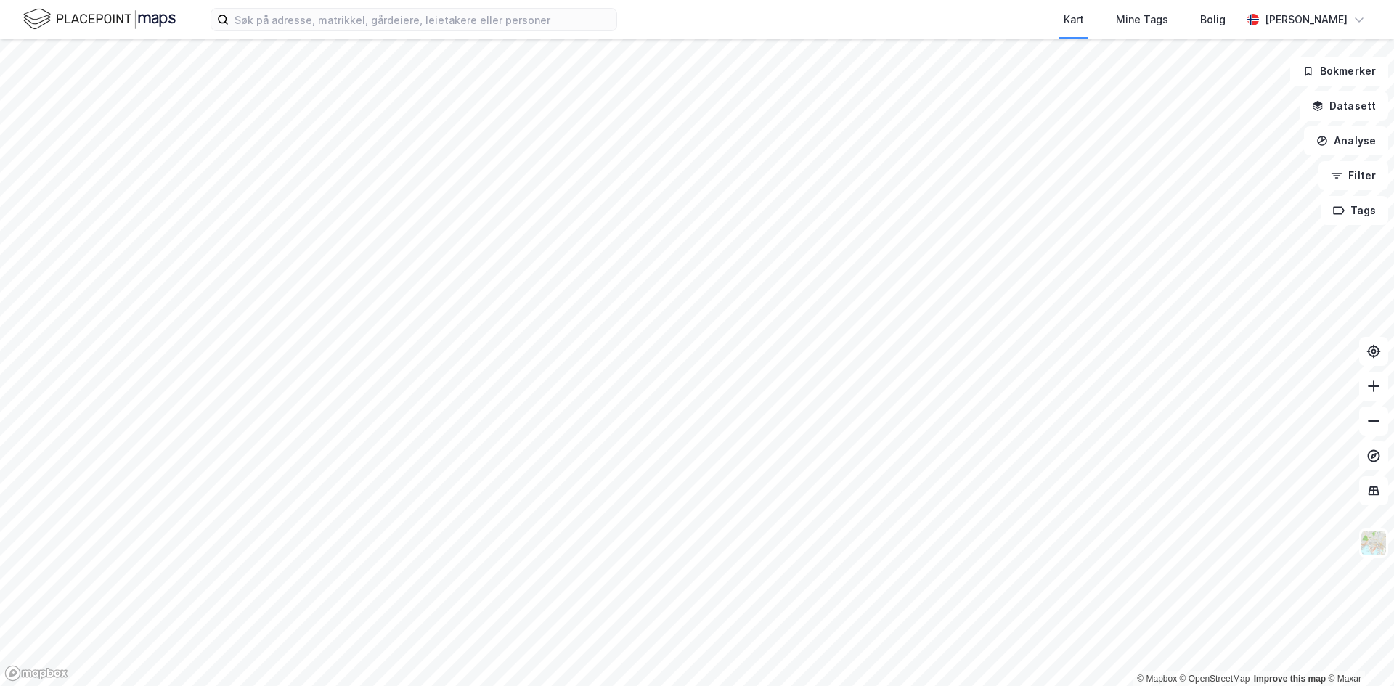
click at [143, 685] on html "Kart Mine Tags [PERSON_NAME] Skaland © Mapbox © OpenStreetMap Improve this map …" at bounding box center [697, 343] width 1394 height 686
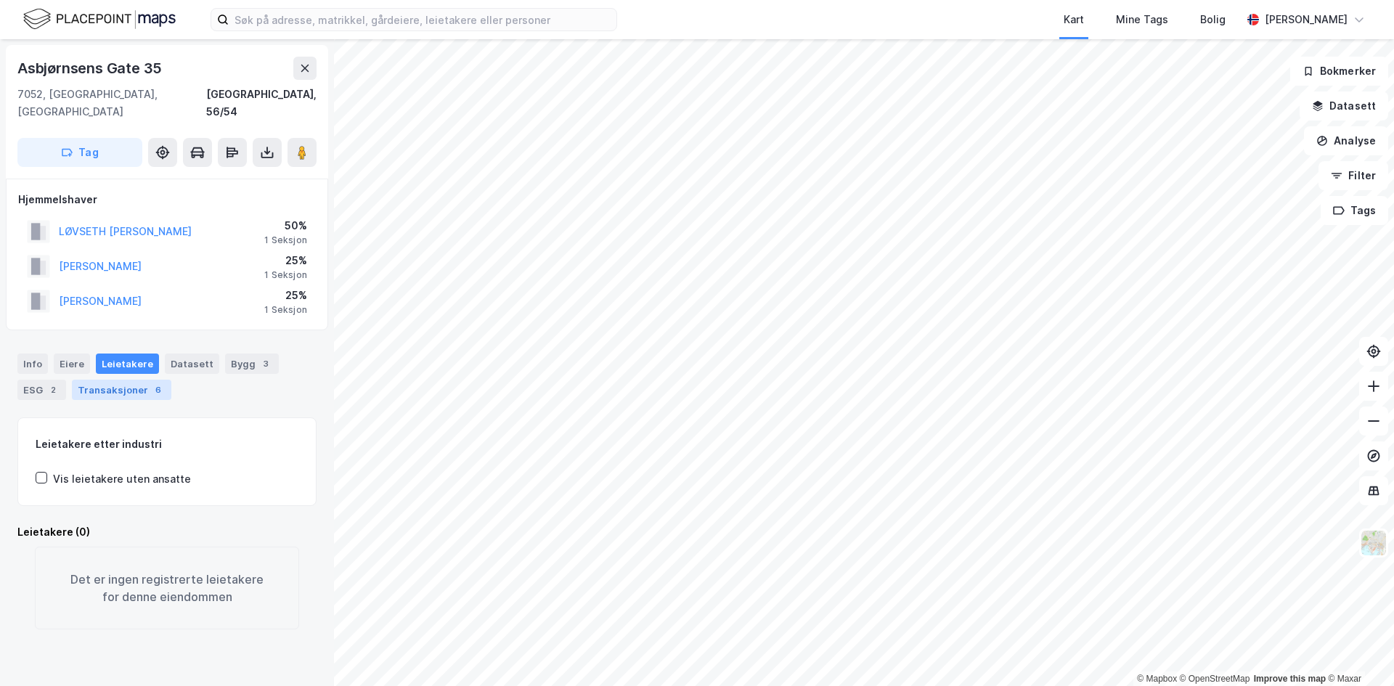
click at [117, 383] on div "Transaksjoner 6" at bounding box center [121, 390] width 99 height 20
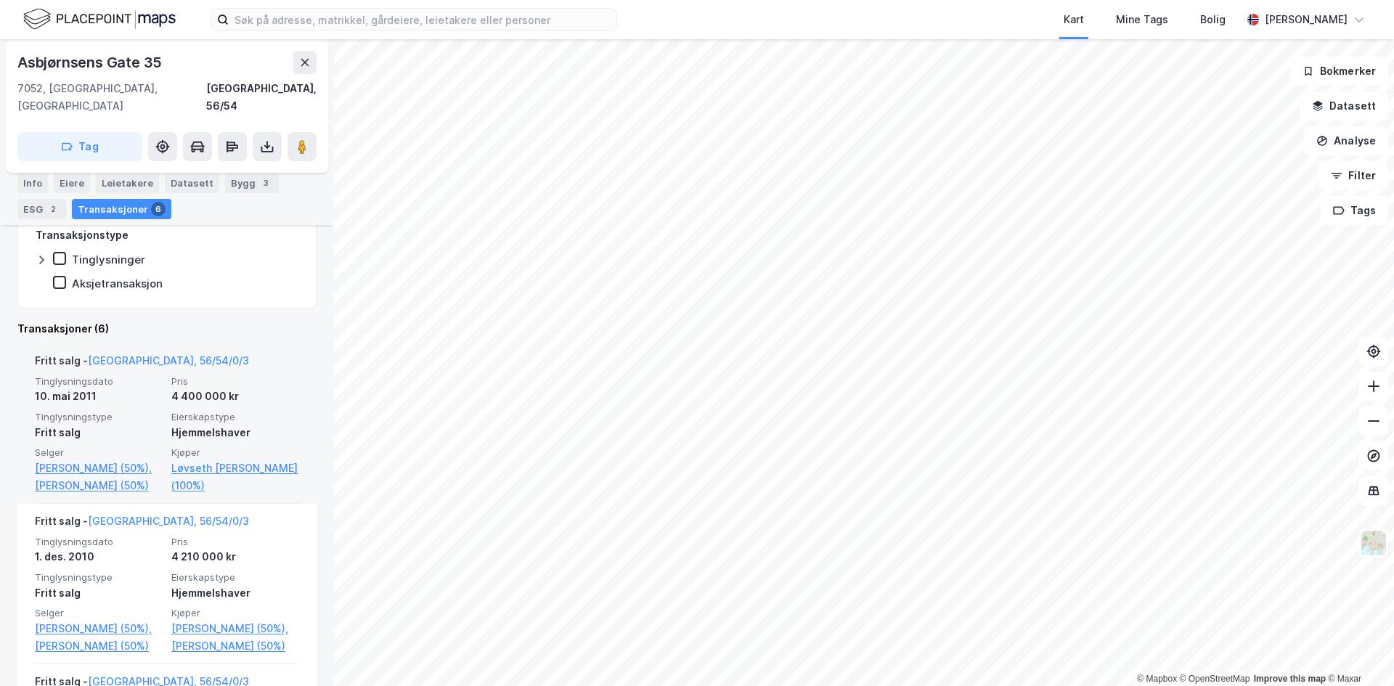
scroll to position [436, 0]
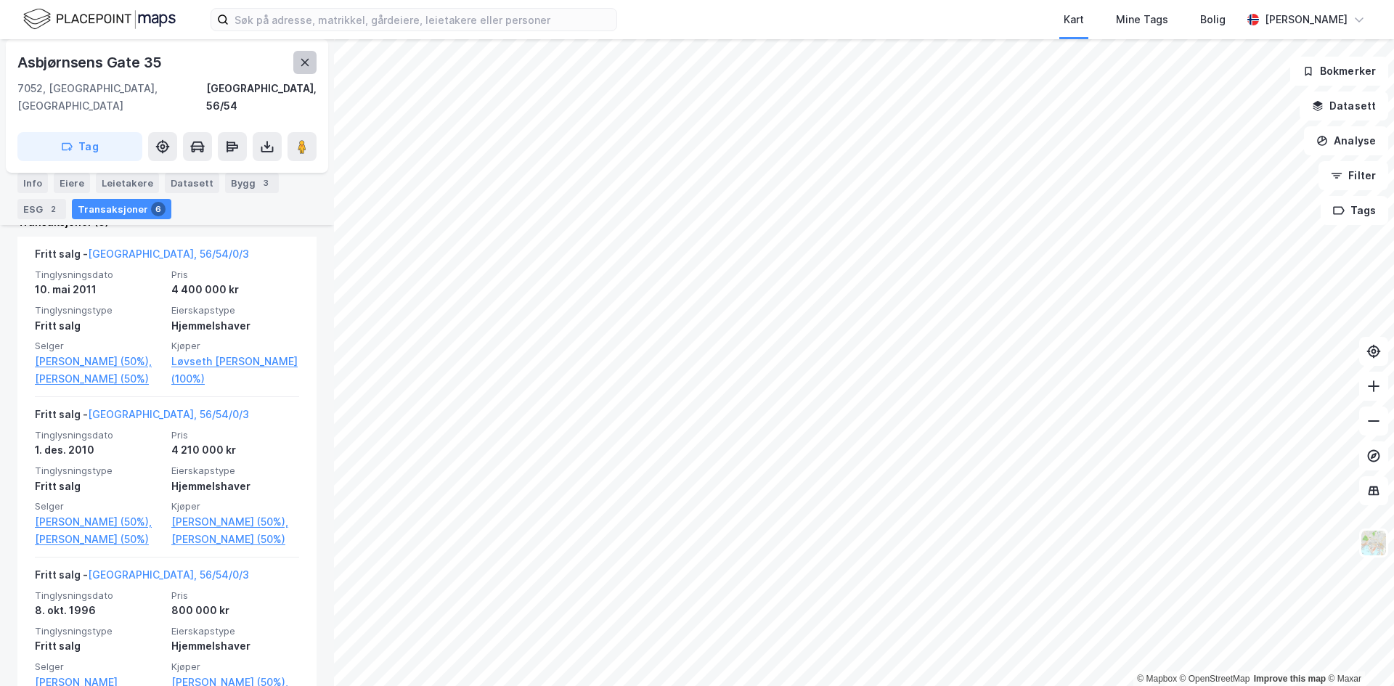
click at [305, 61] on icon at bounding box center [305, 63] width 12 height 12
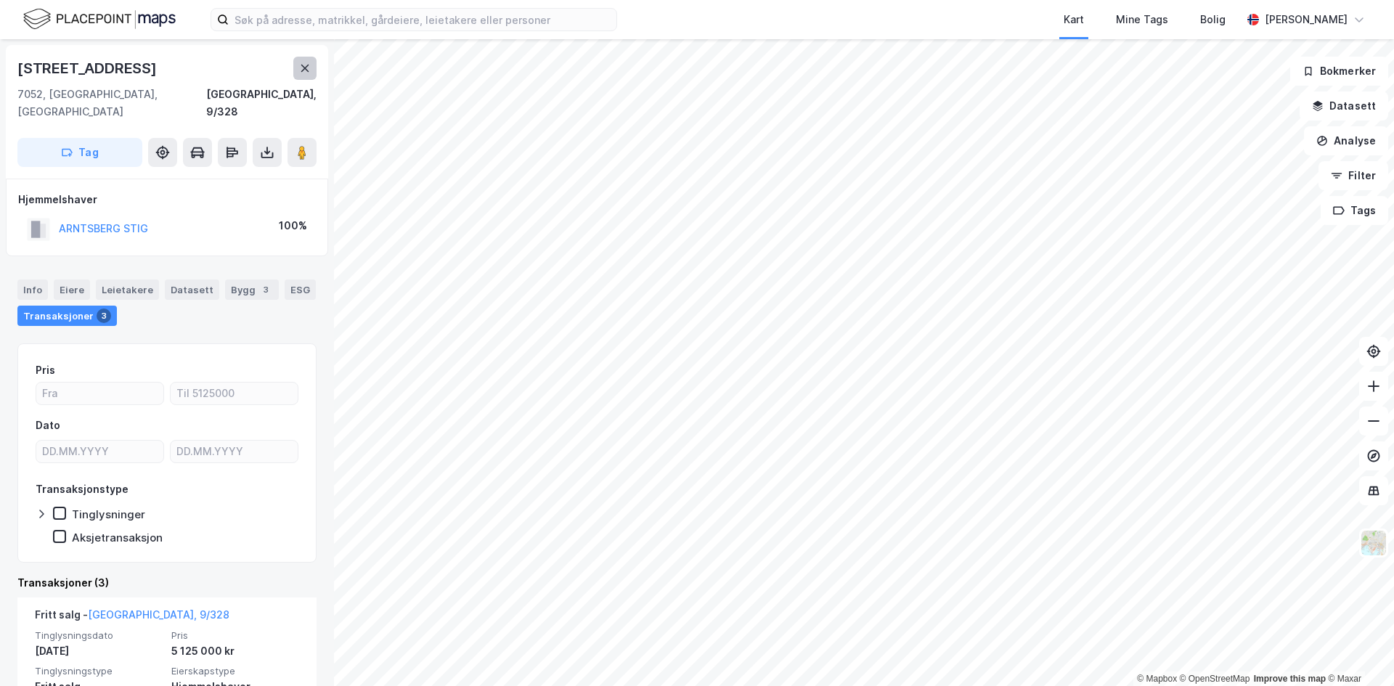
click at [313, 62] on button at bounding box center [304, 68] width 23 height 23
